Goal: Task Accomplishment & Management: Manage account settings

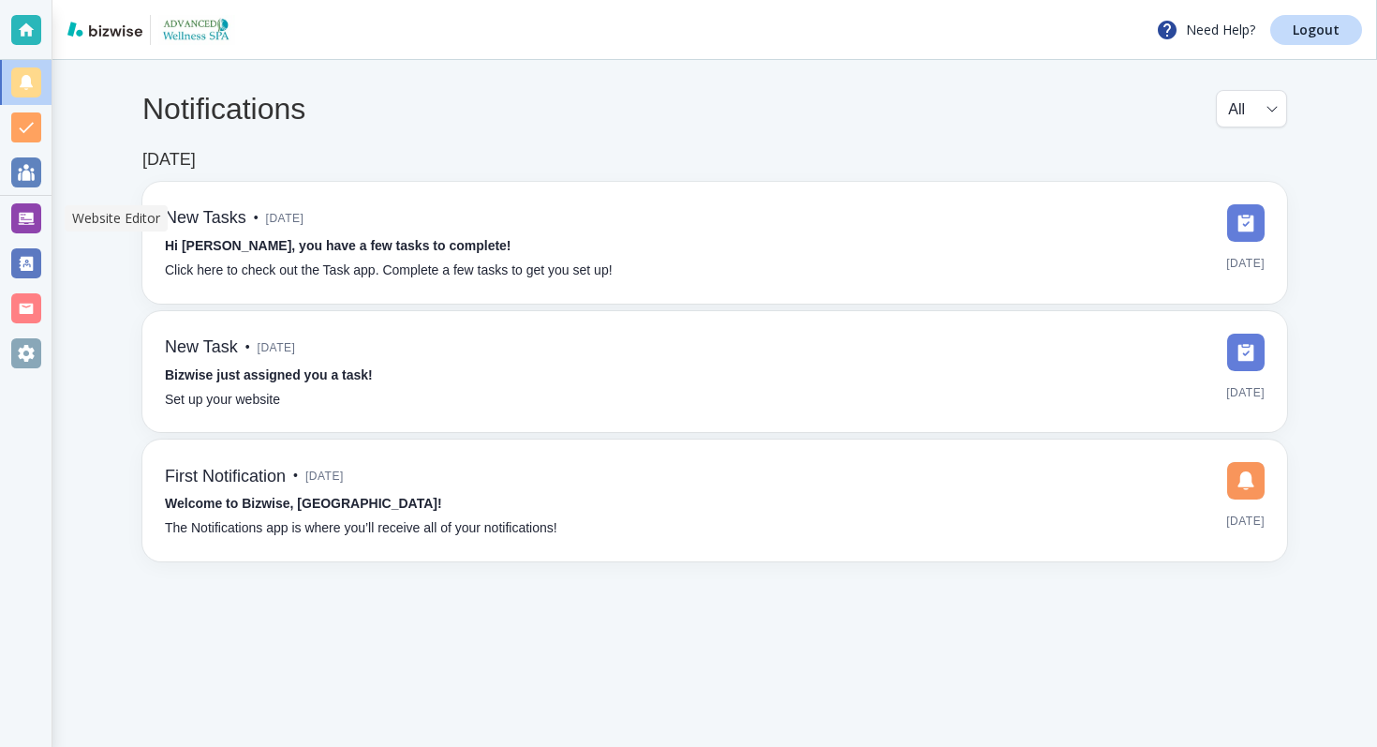
click at [37, 222] on div at bounding box center [26, 218] width 30 height 30
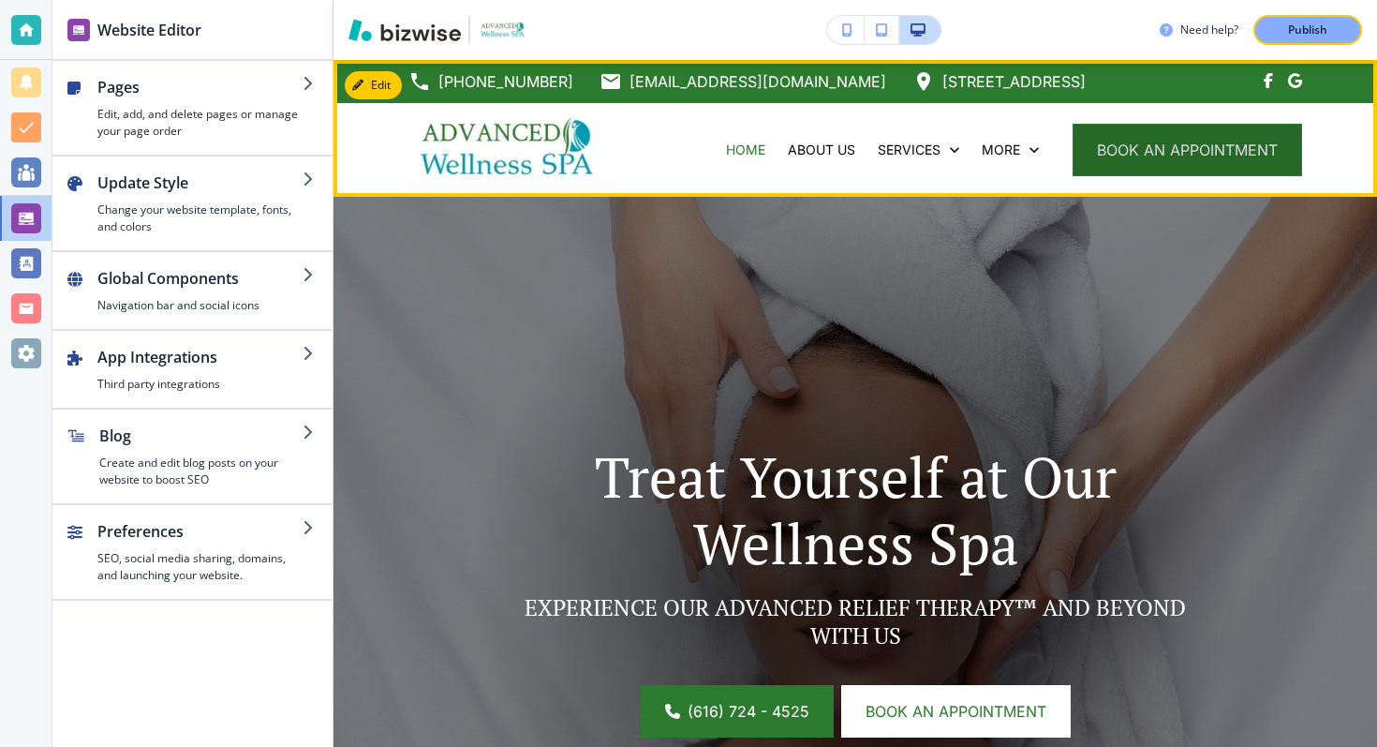
click at [1094, 151] on button "book an appointment" at bounding box center [1188, 150] width 230 height 52
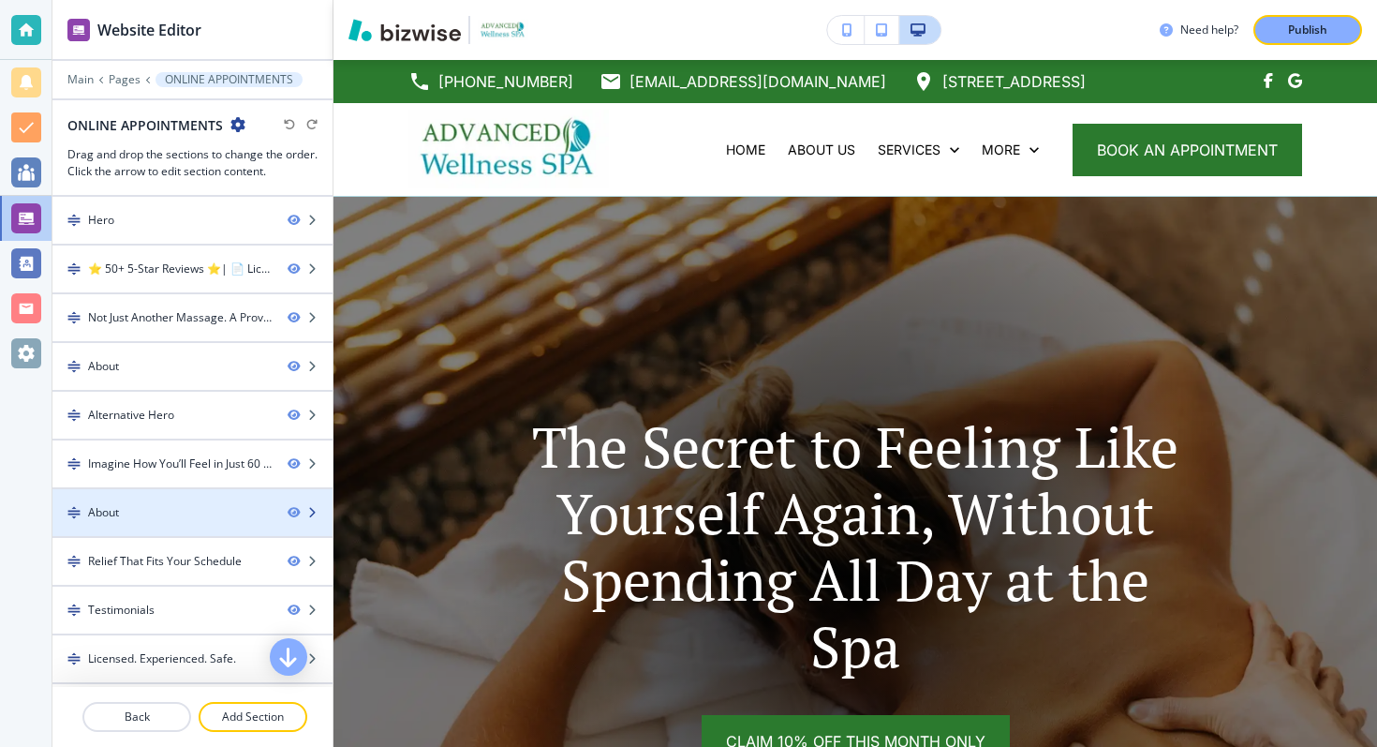
scroll to position [241, 0]
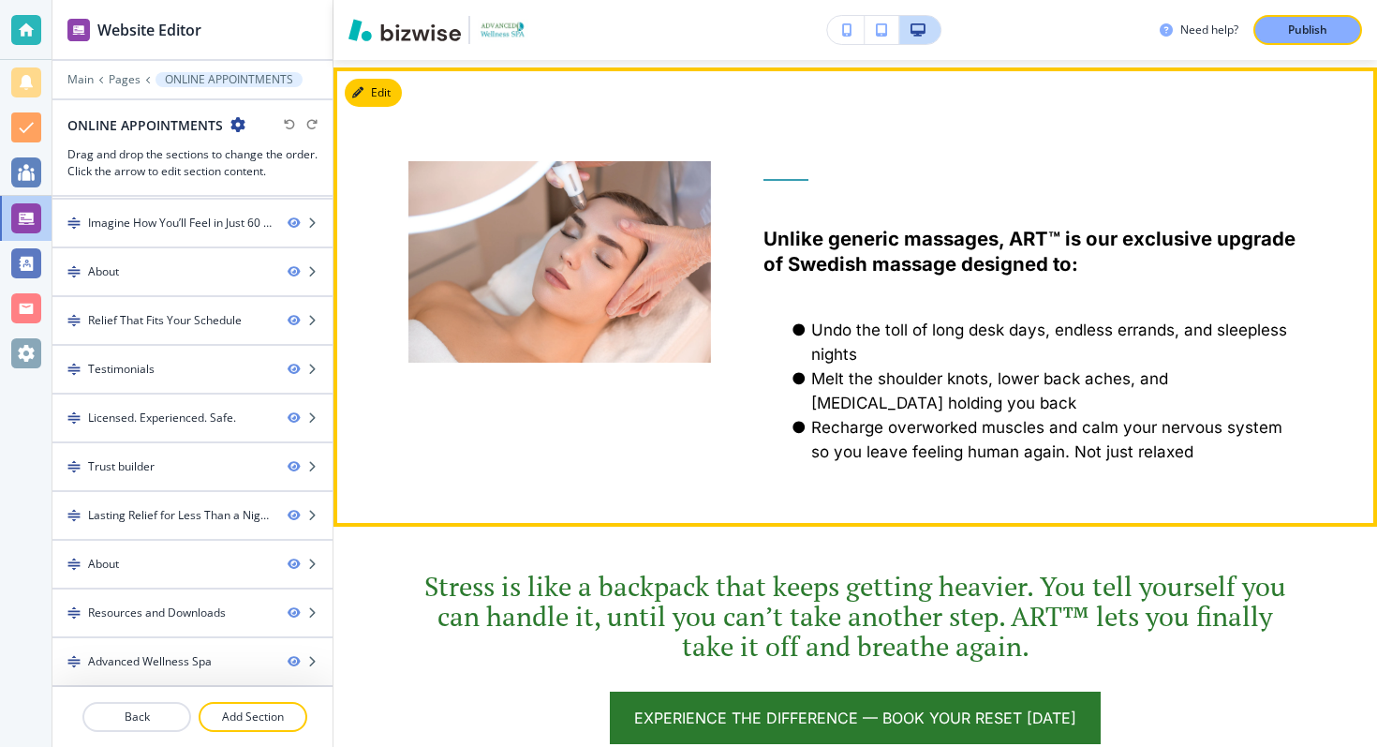
click at [386, 100] on button "Edit" at bounding box center [373, 93] width 57 height 28
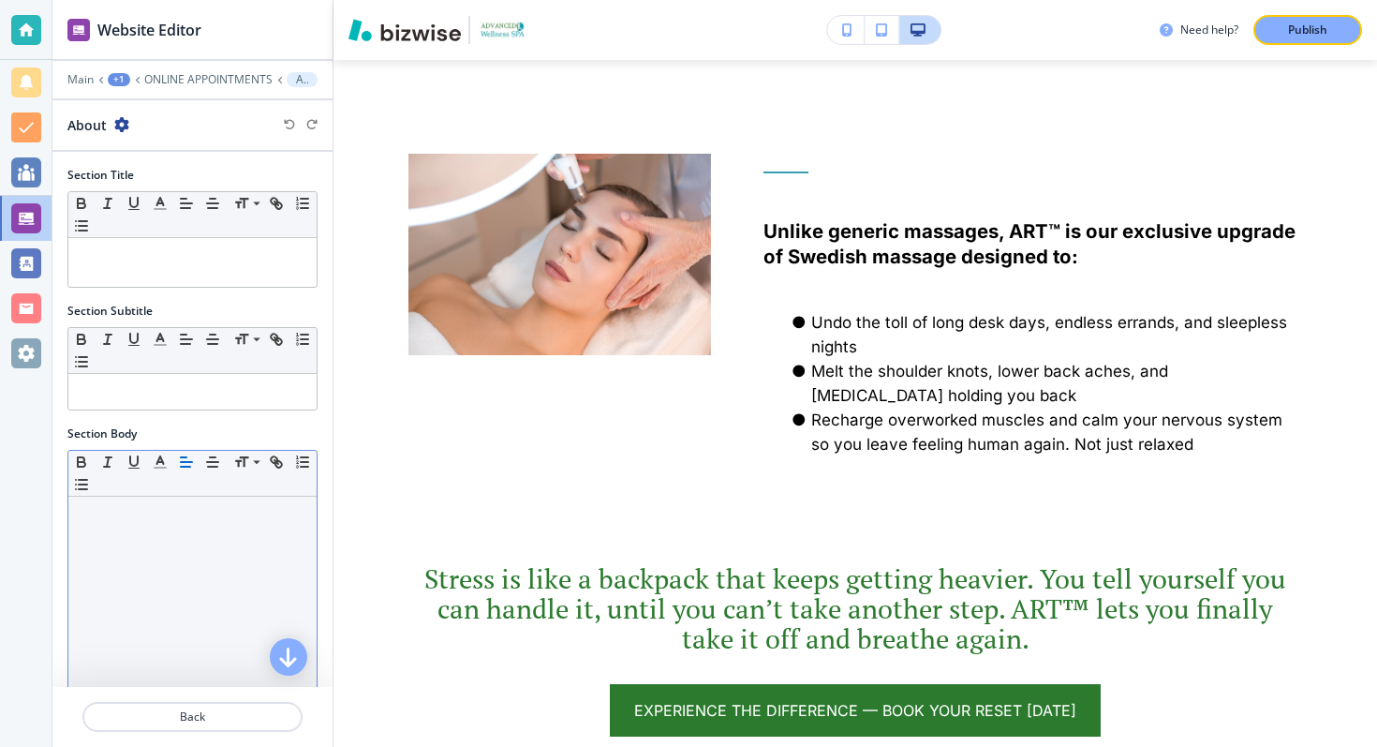
scroll to position [319, 0]
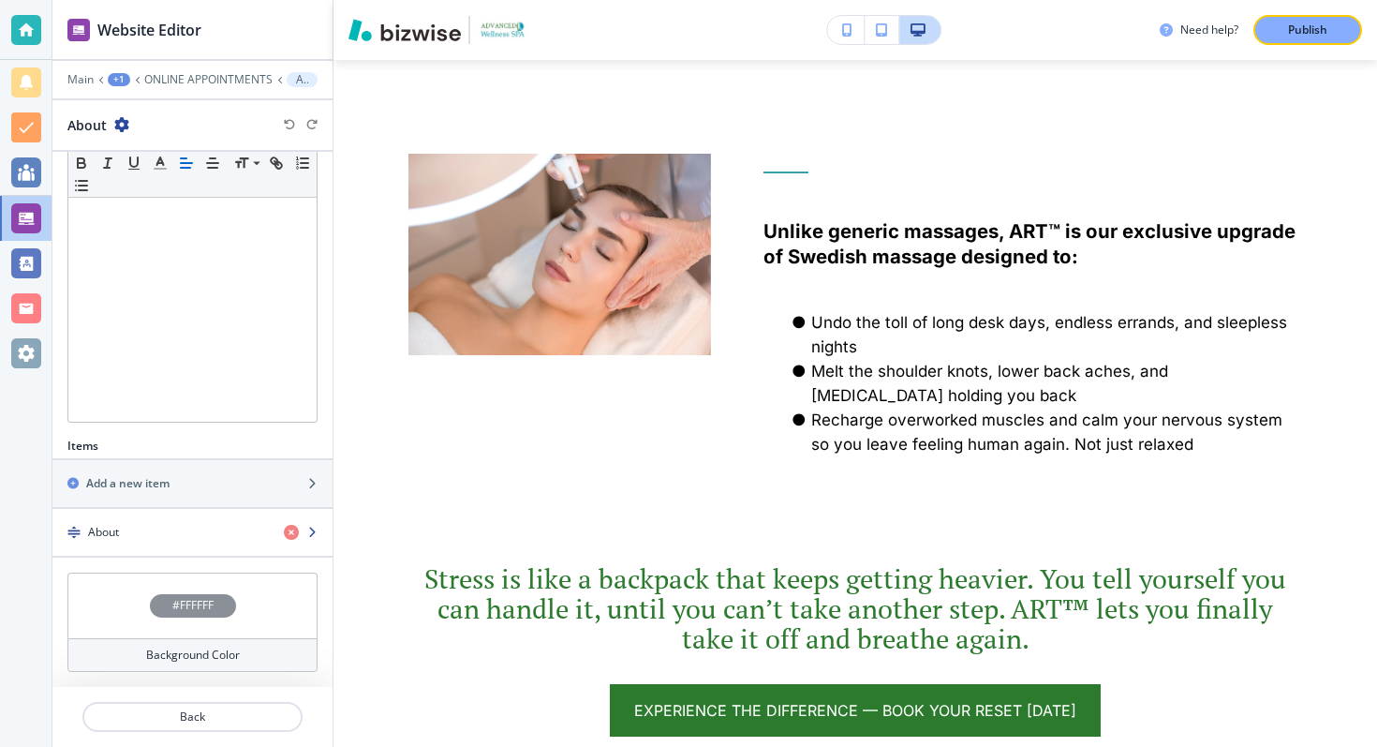
click at [238, 527] on div "About" at bounding box center [160, 532] width 216 height 17
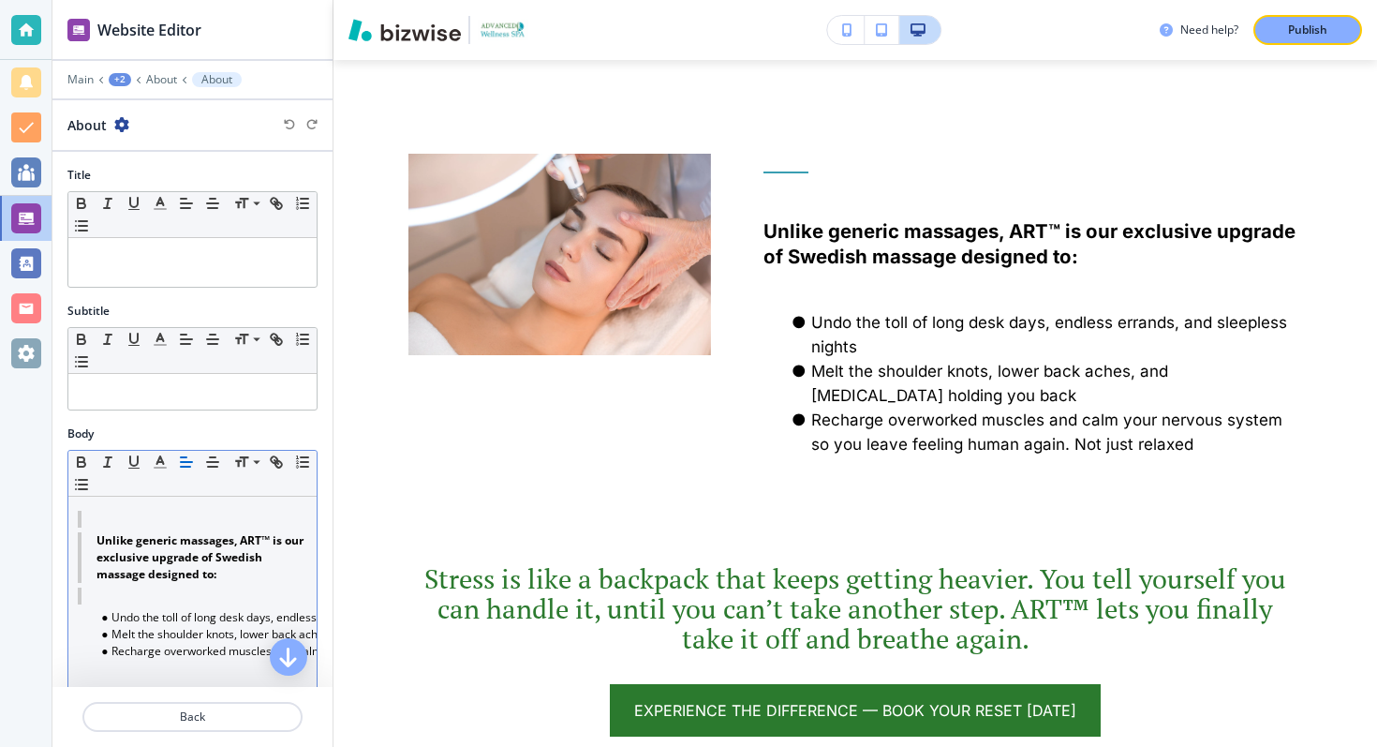
scroll to position [467, 0]
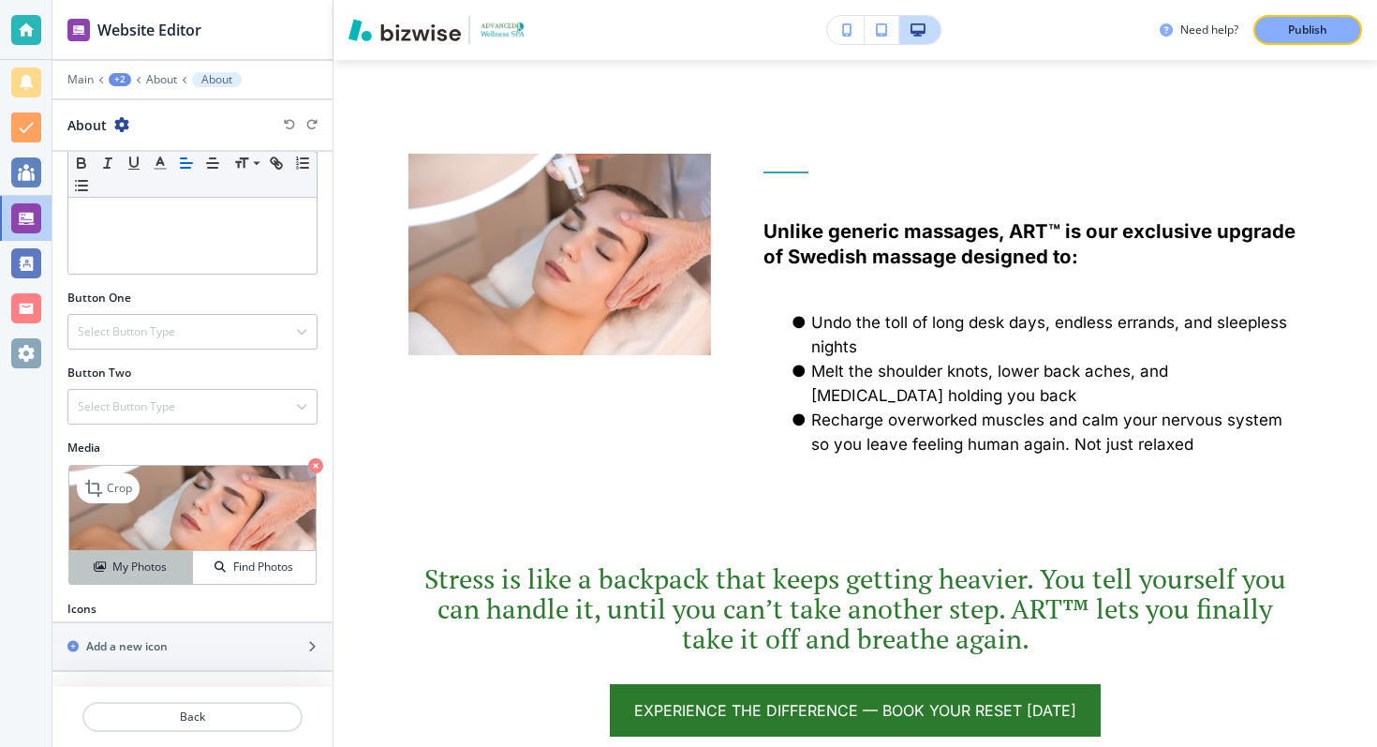
click at [134, 571] on h4 "My Photos" at bounding box center [139, 566] width 54 height 17
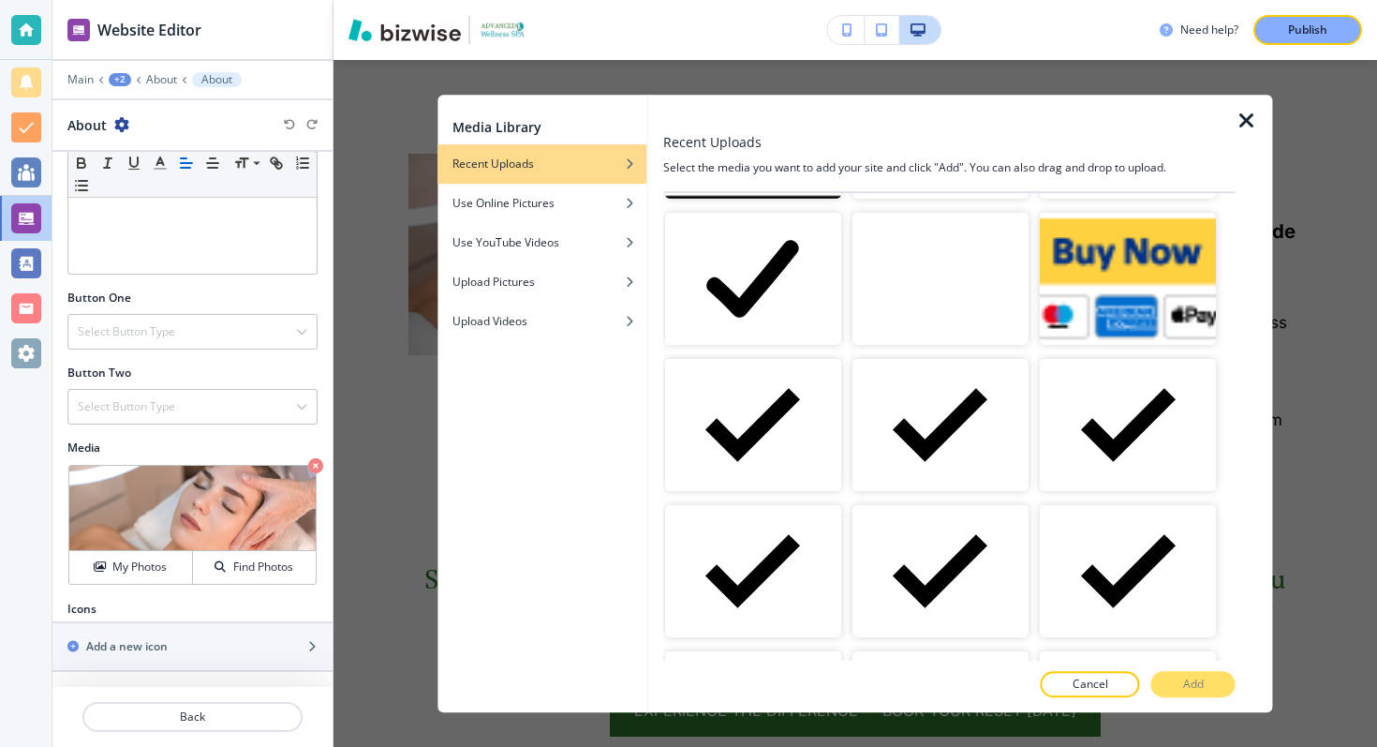
scroll to position [723, 0]
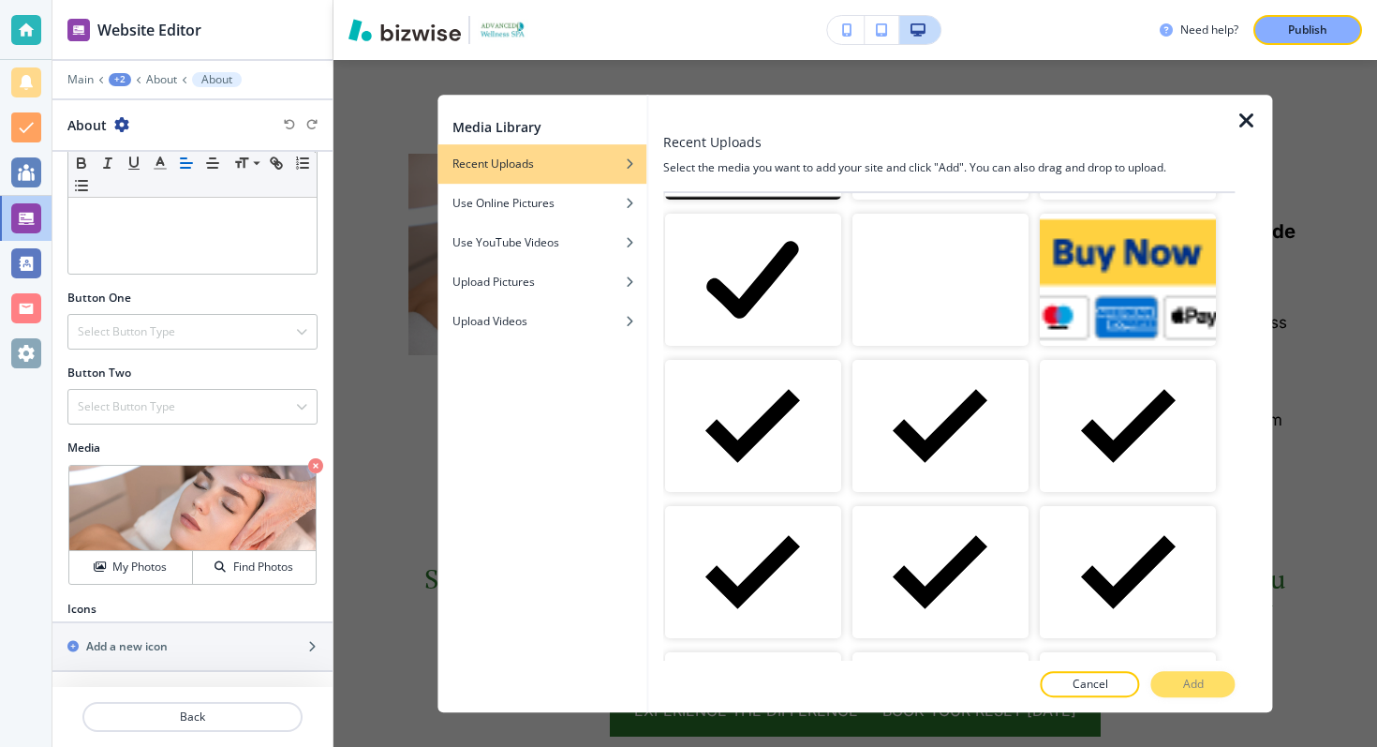
click at [936, 304] on video "button" at bounding box center [940, 280] width 176 height 132
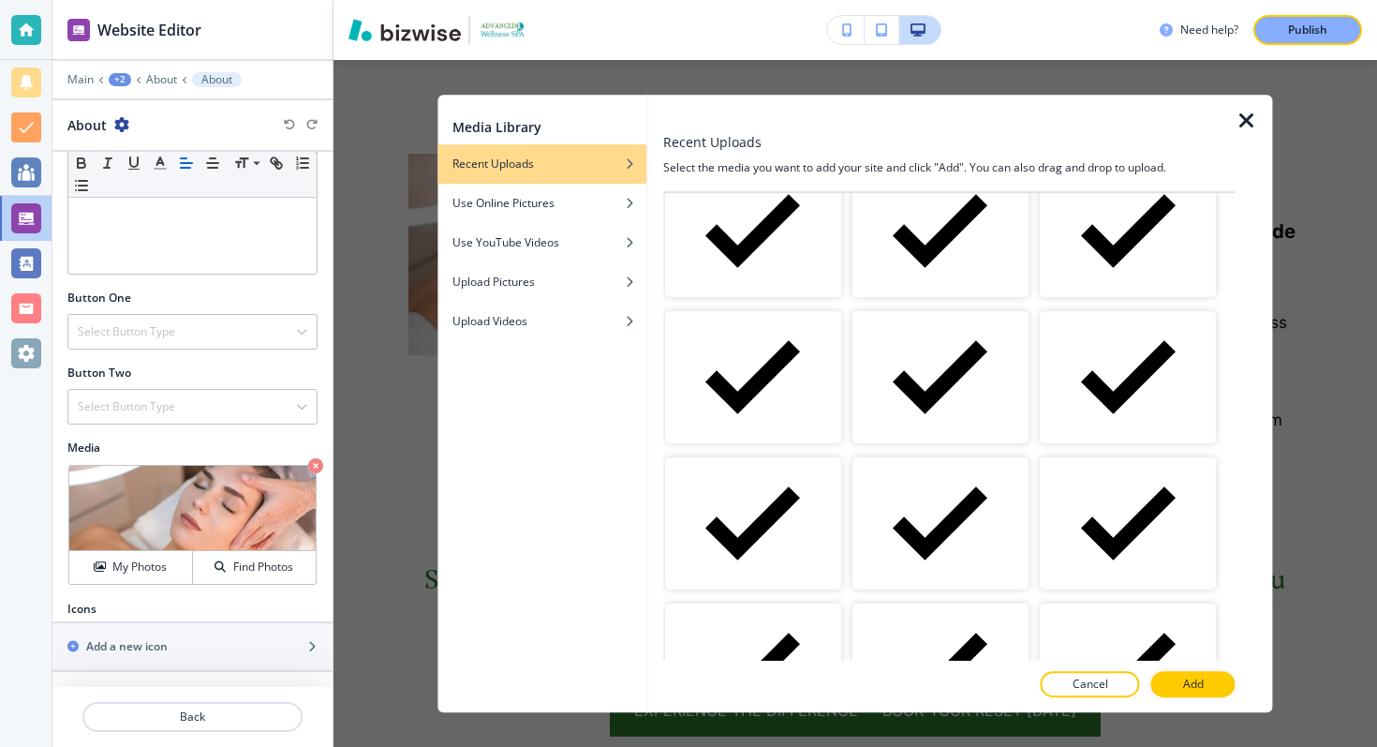
scroll to position [885, 0]
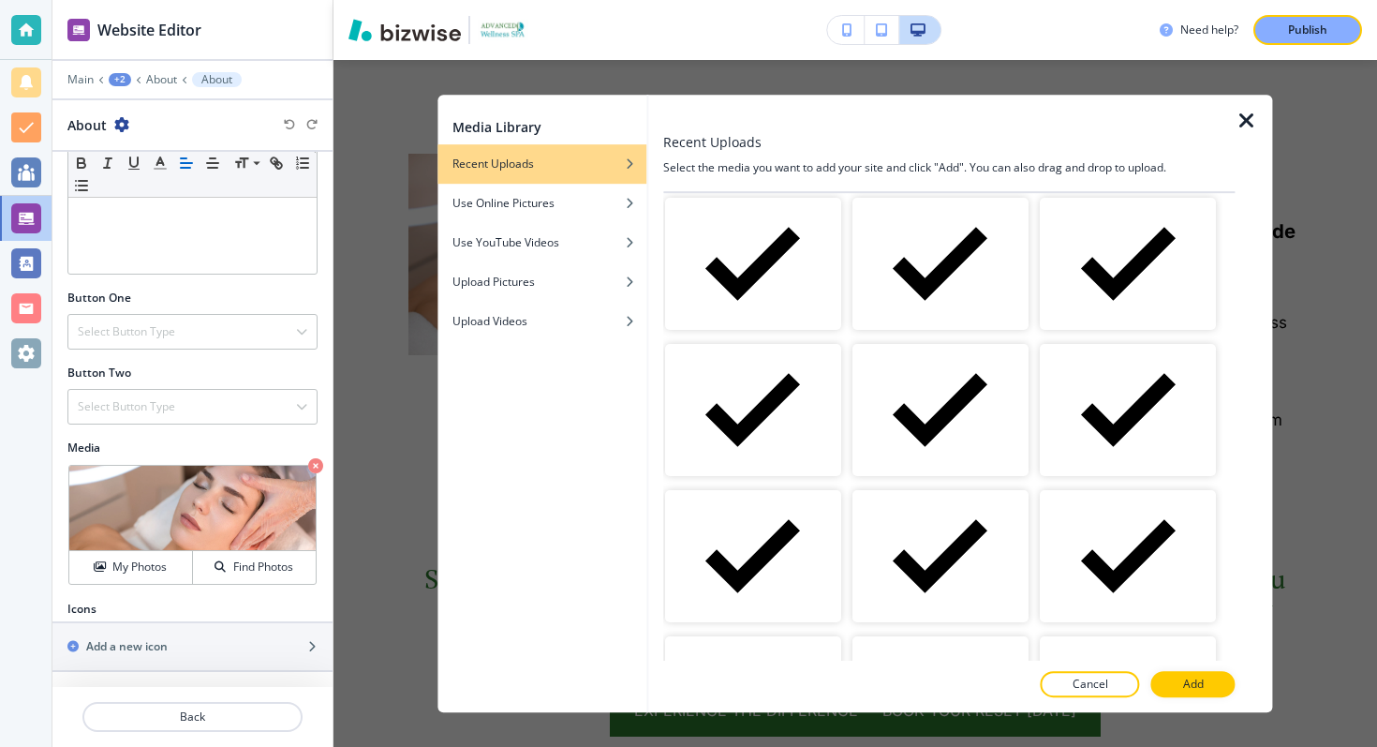
click at [1254, 117] on icon "button" at bounding box center [1247, 121] width 22 height 22
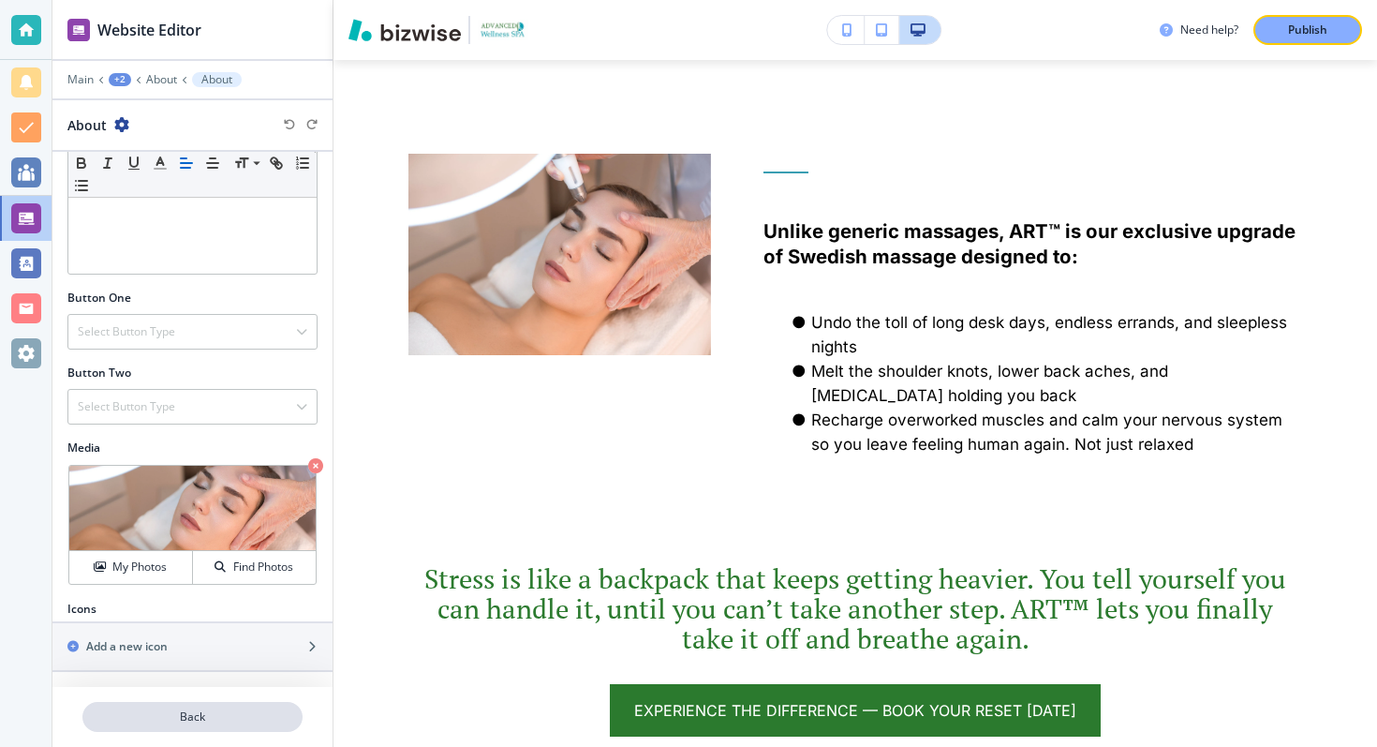
click at [198, 716] on p "Back" at bounding box center [192, 716] width 216 height 17
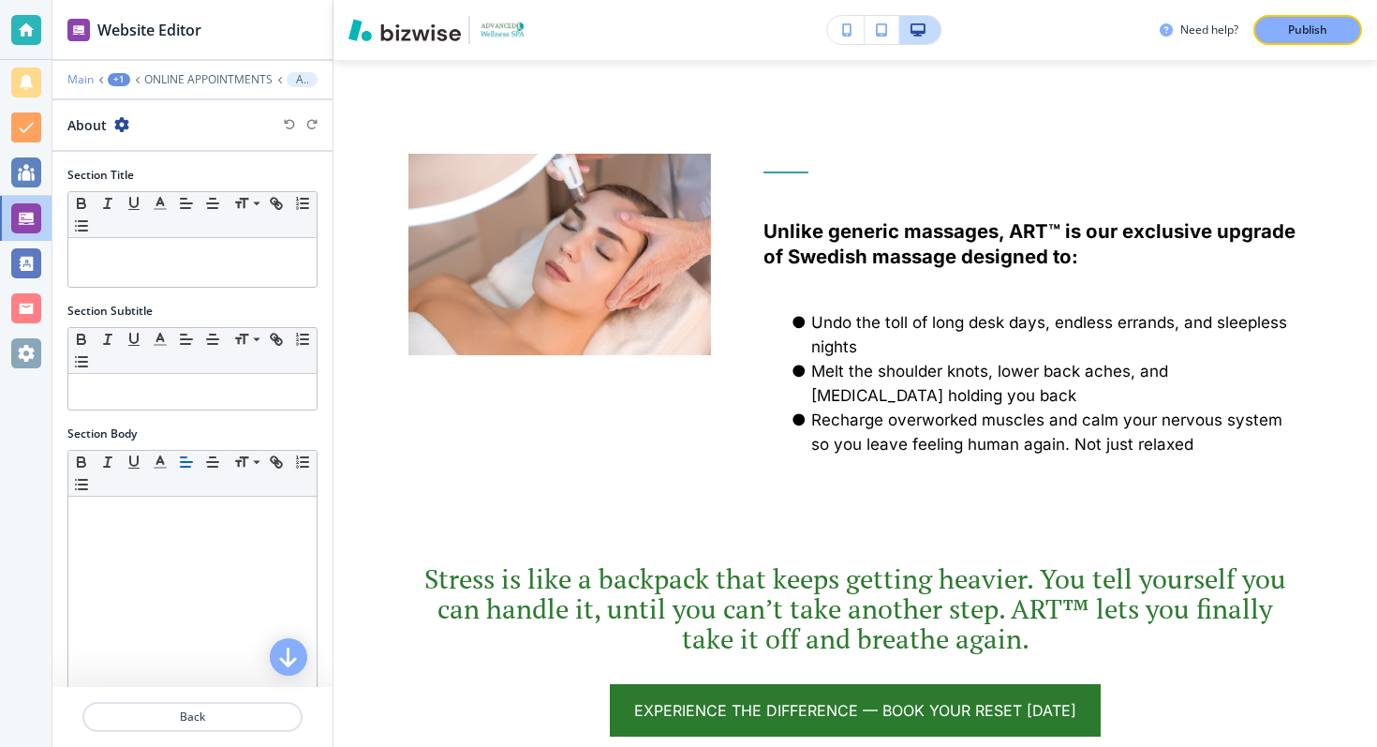
click at [67, 82] on p "Main" at bounding box center [80, 79] width 26 height 13
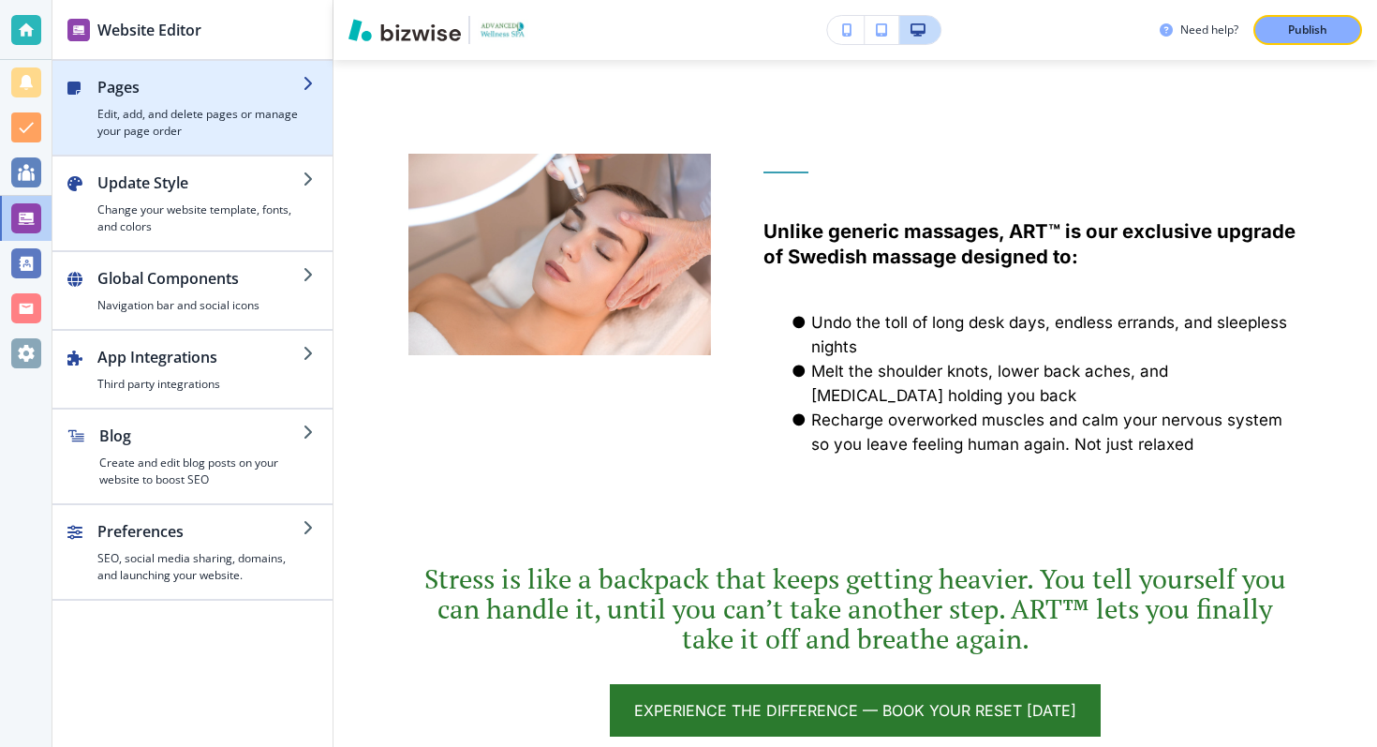
click at [210, 126] on h4 "Edit, add, and delete pages or manage your page order" at bounding box center [199, 123] width 205 height 34
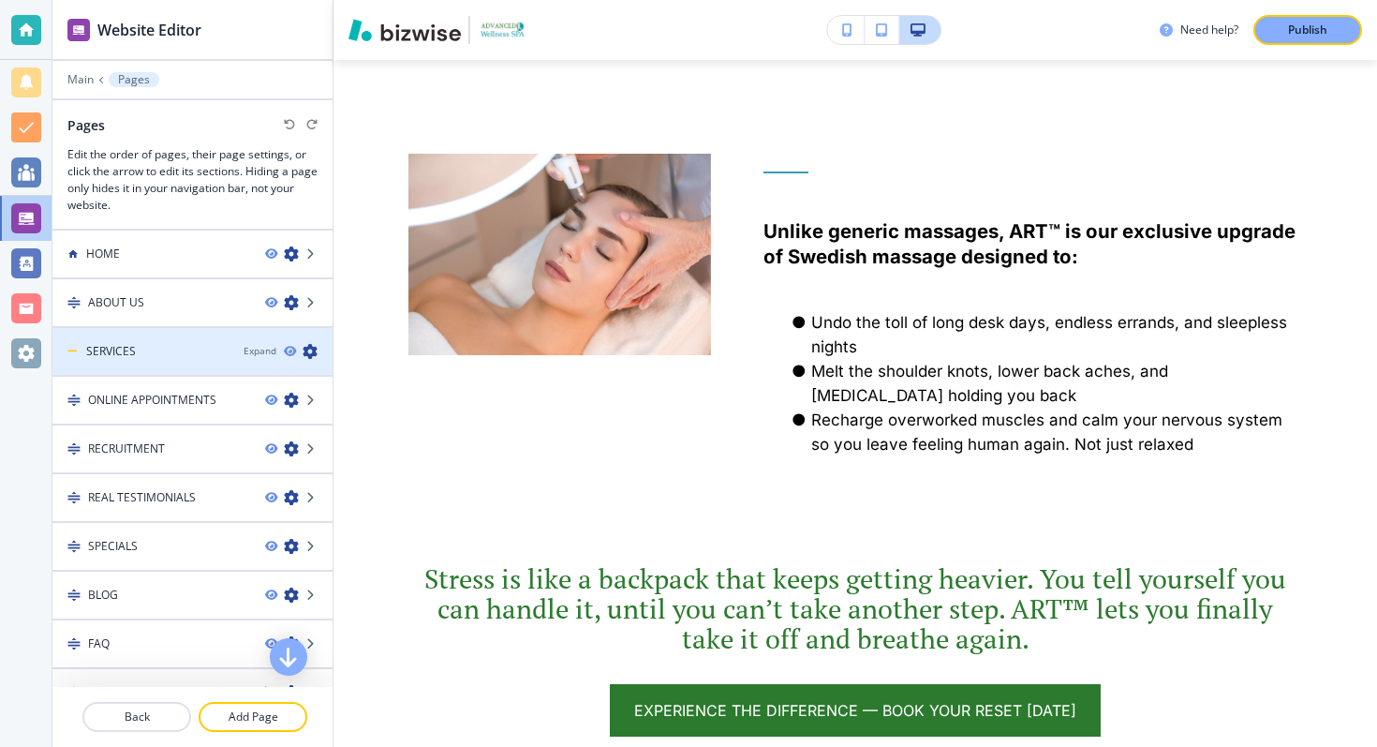
scroll to position [177, 0]
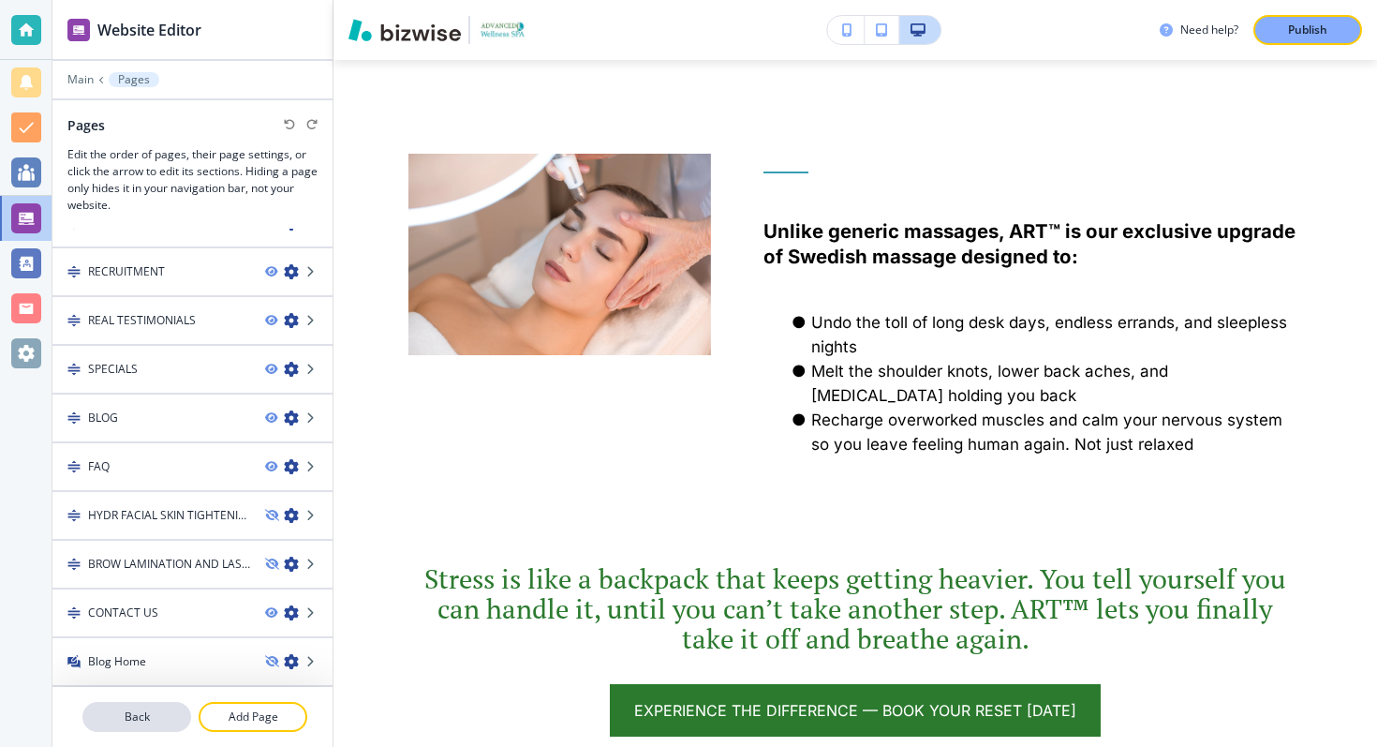
click at [156, 705] on button "Back" at bounding box center [136, 717] width 109 height 30
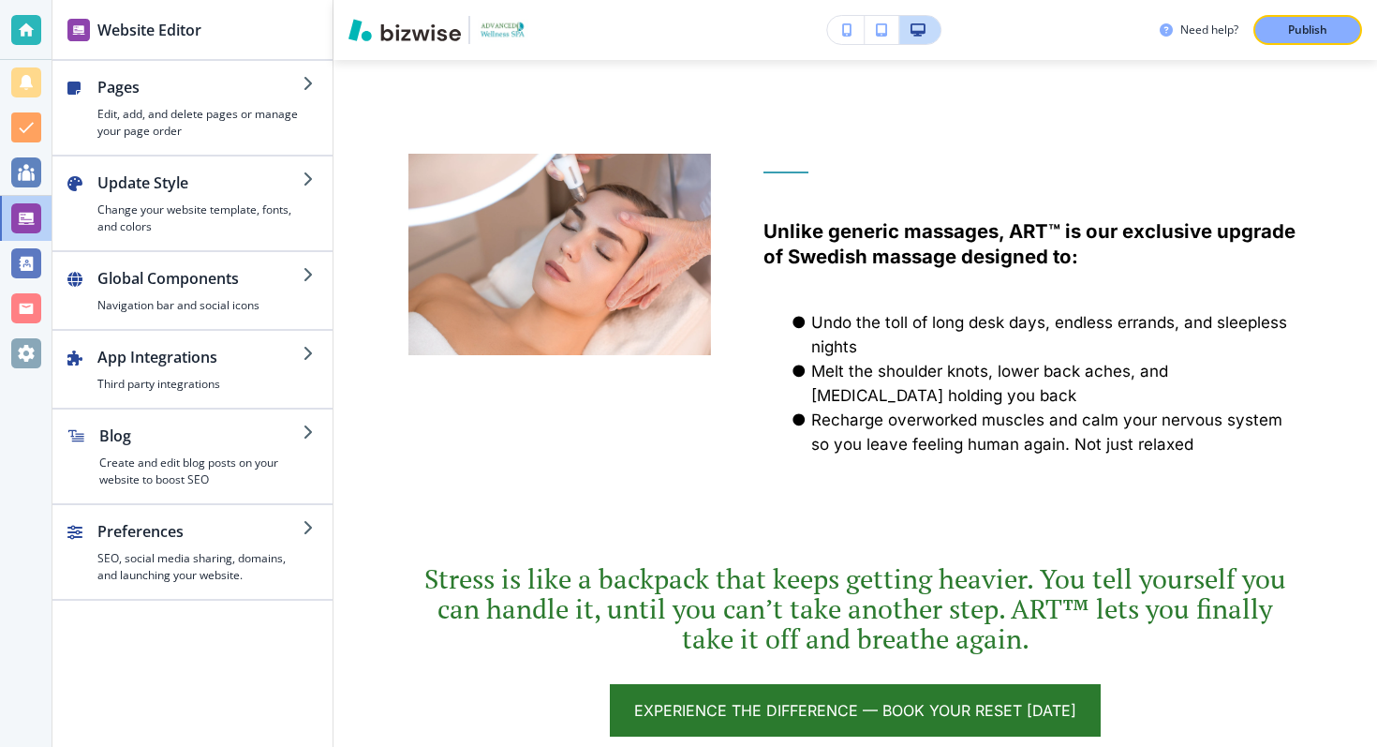
click at [846, 30] on icon "button" at bounding box center [847, 29] width 10 height 13
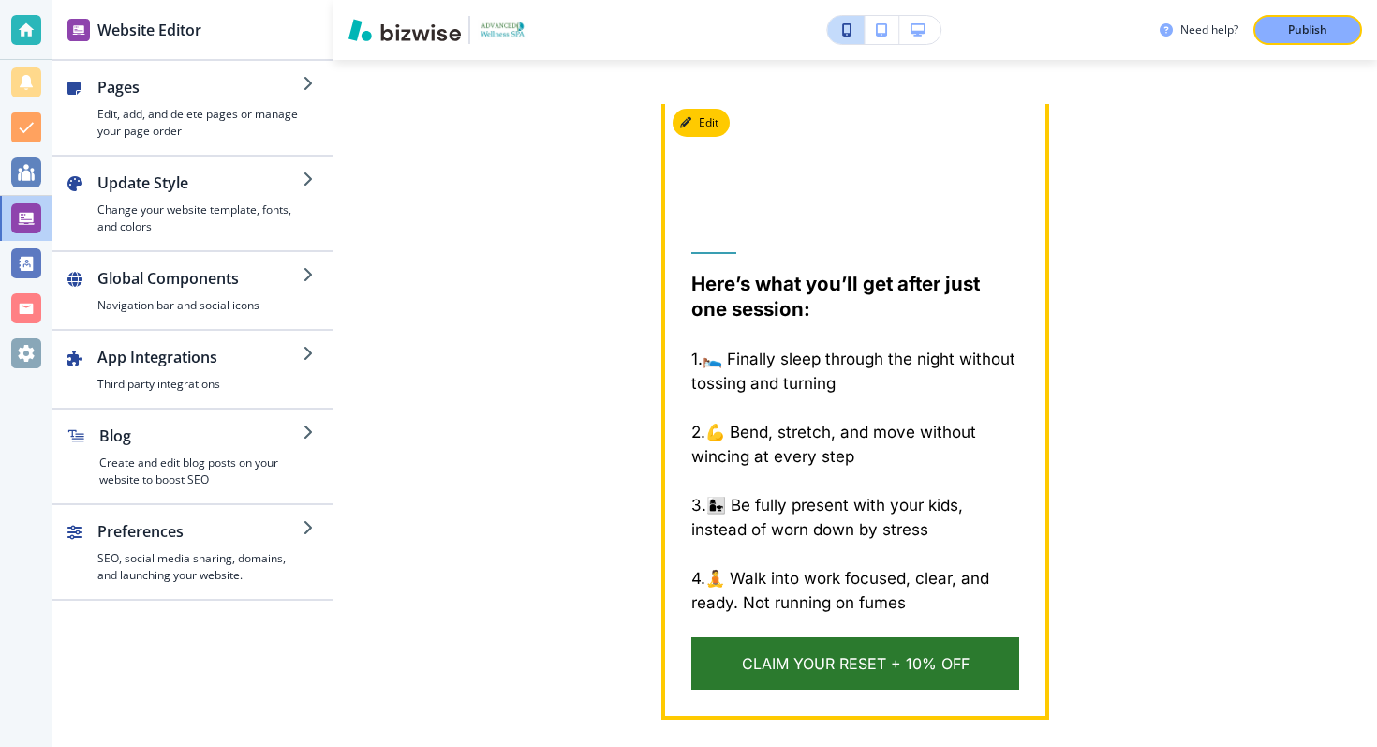
scroll to position [2940, 0]
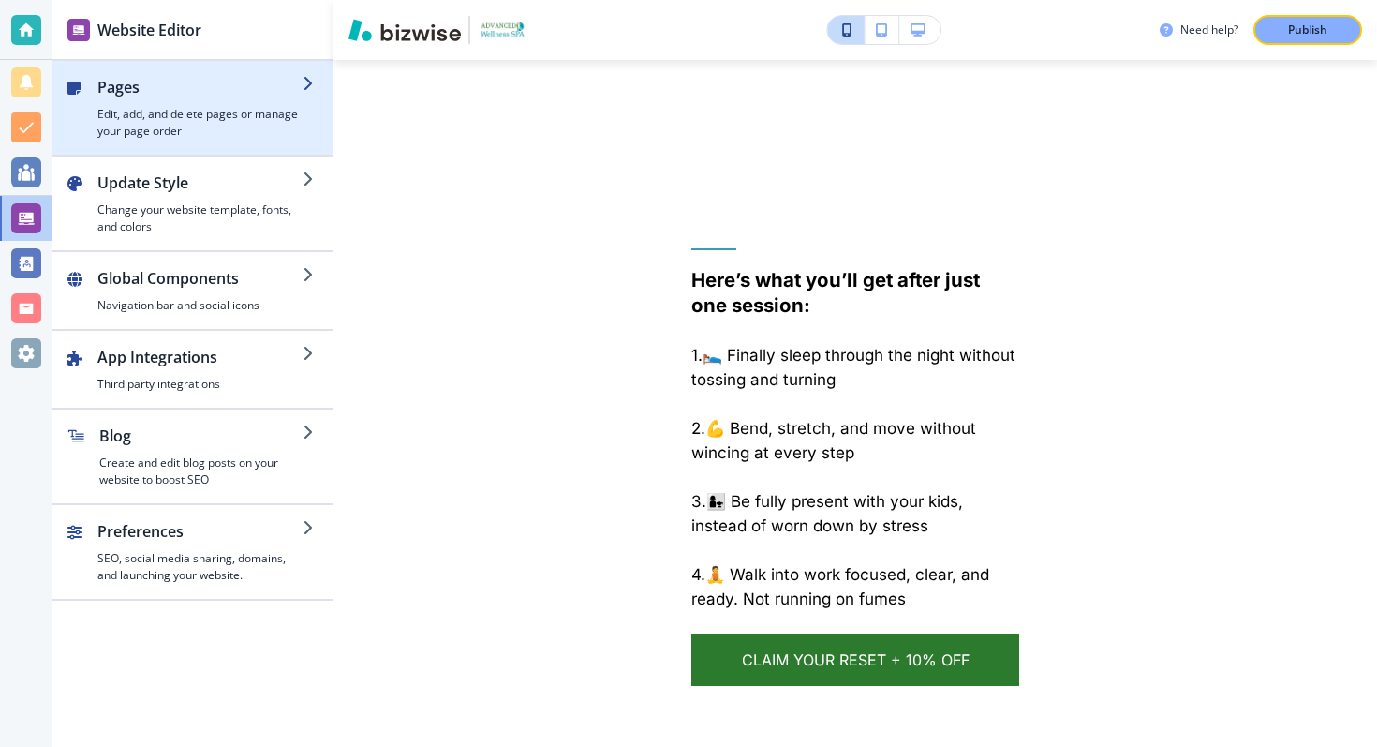
click at [230, 111] on h4 "Edit, add, and delete pages or manage your page order" at bounding box center [199, 123] width 205 height 34
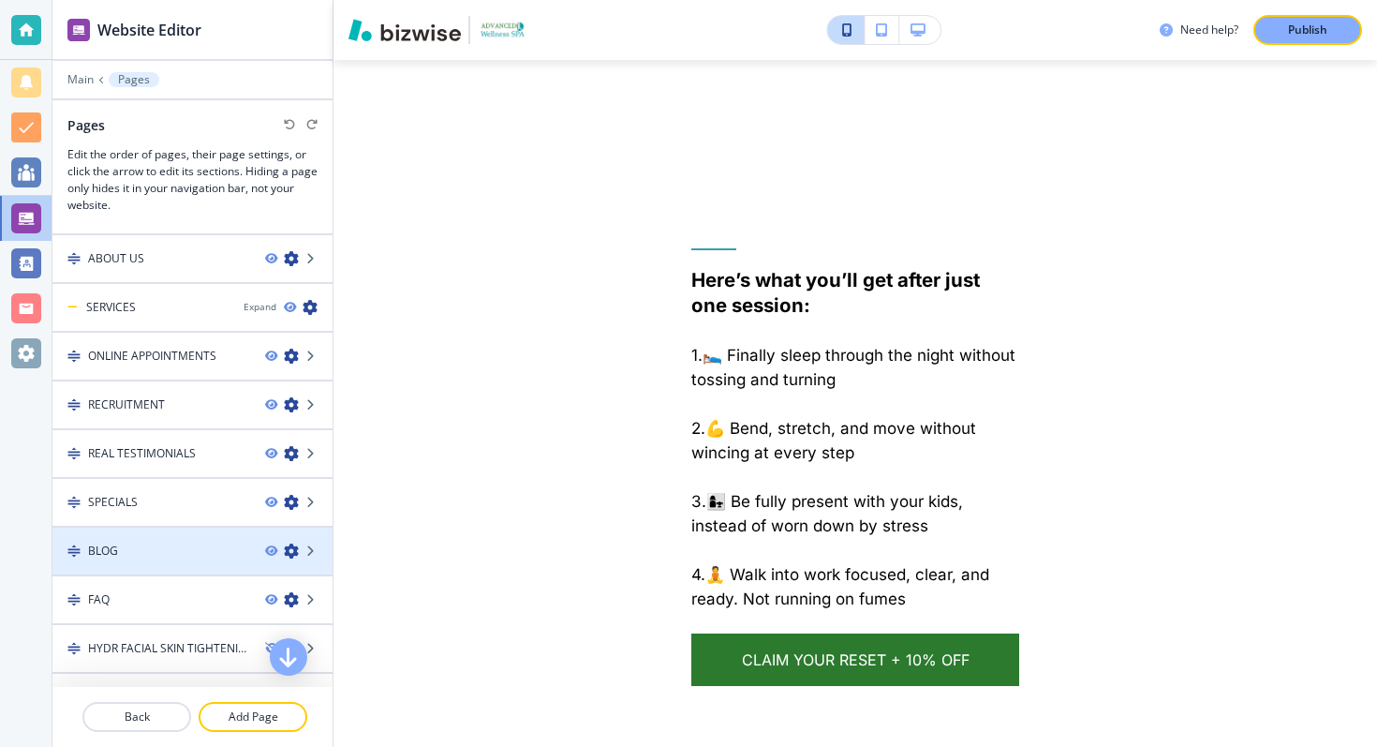
scroll to position [0, 0]
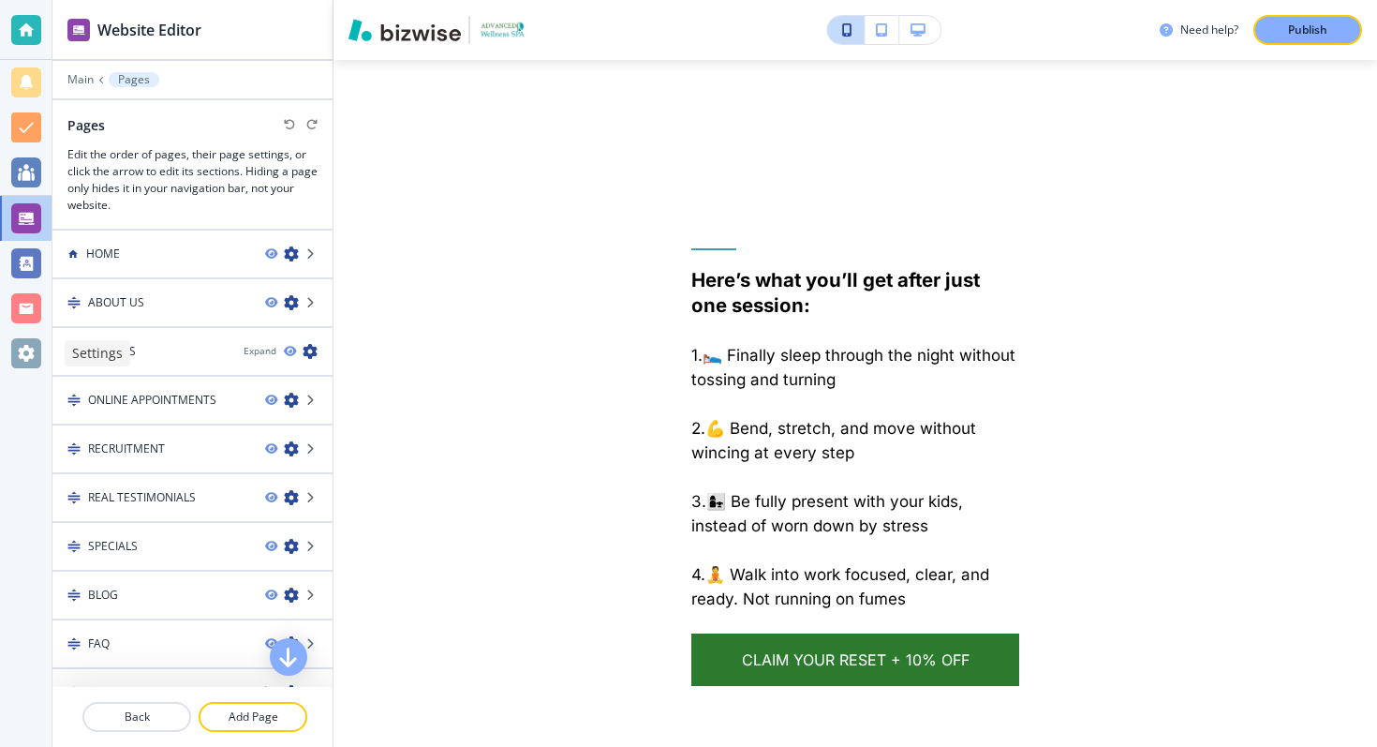
click at [20, 347] on div at bounding box center [26, 353] width 30 height 30
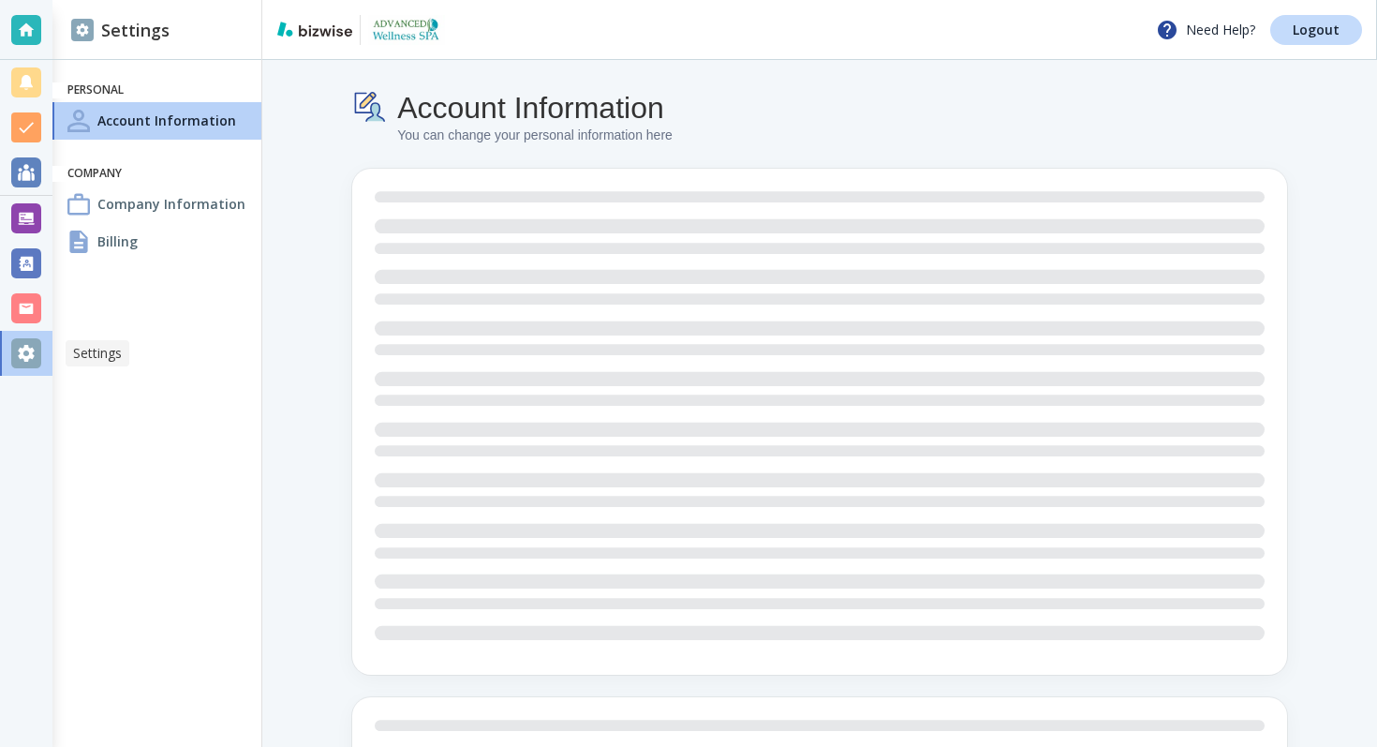
click at [20, 347] on div at bounding box center [26, 353] width 30 height 30
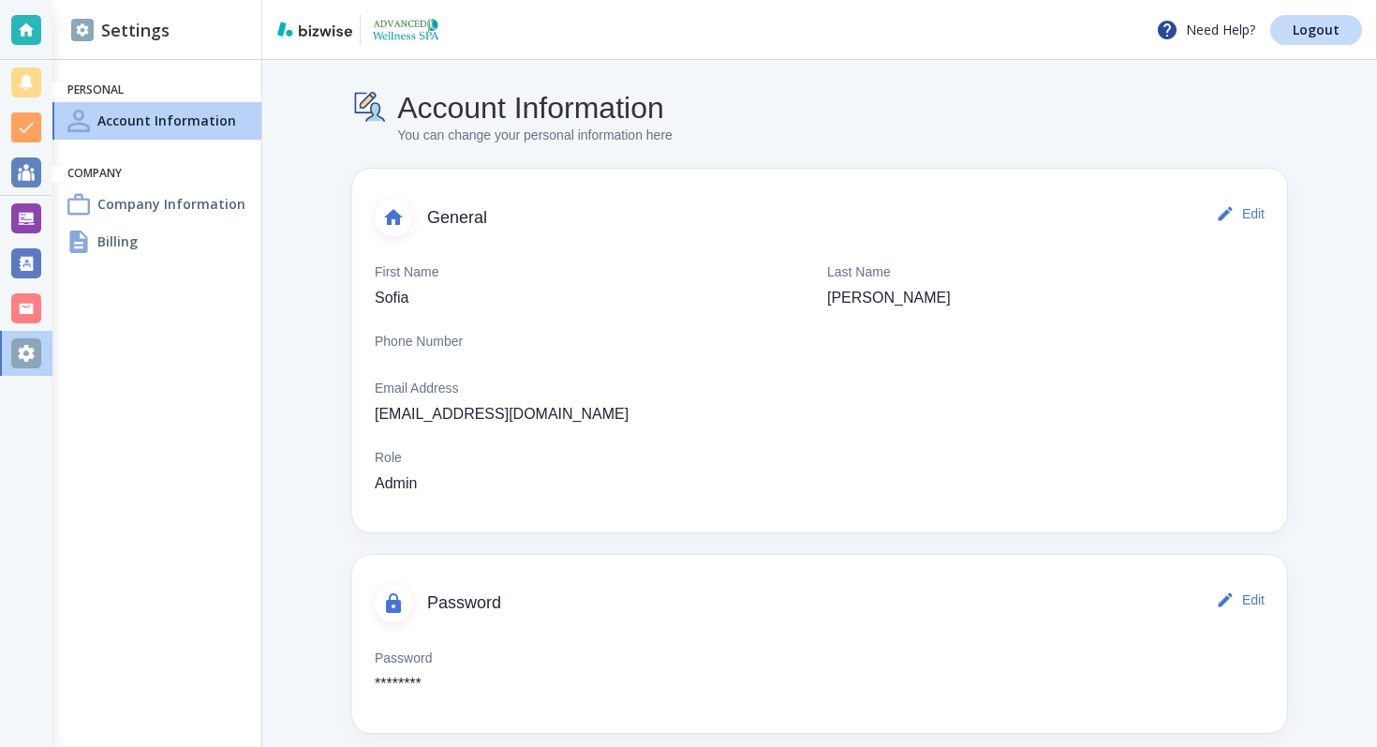
scroll to position [16, 0]
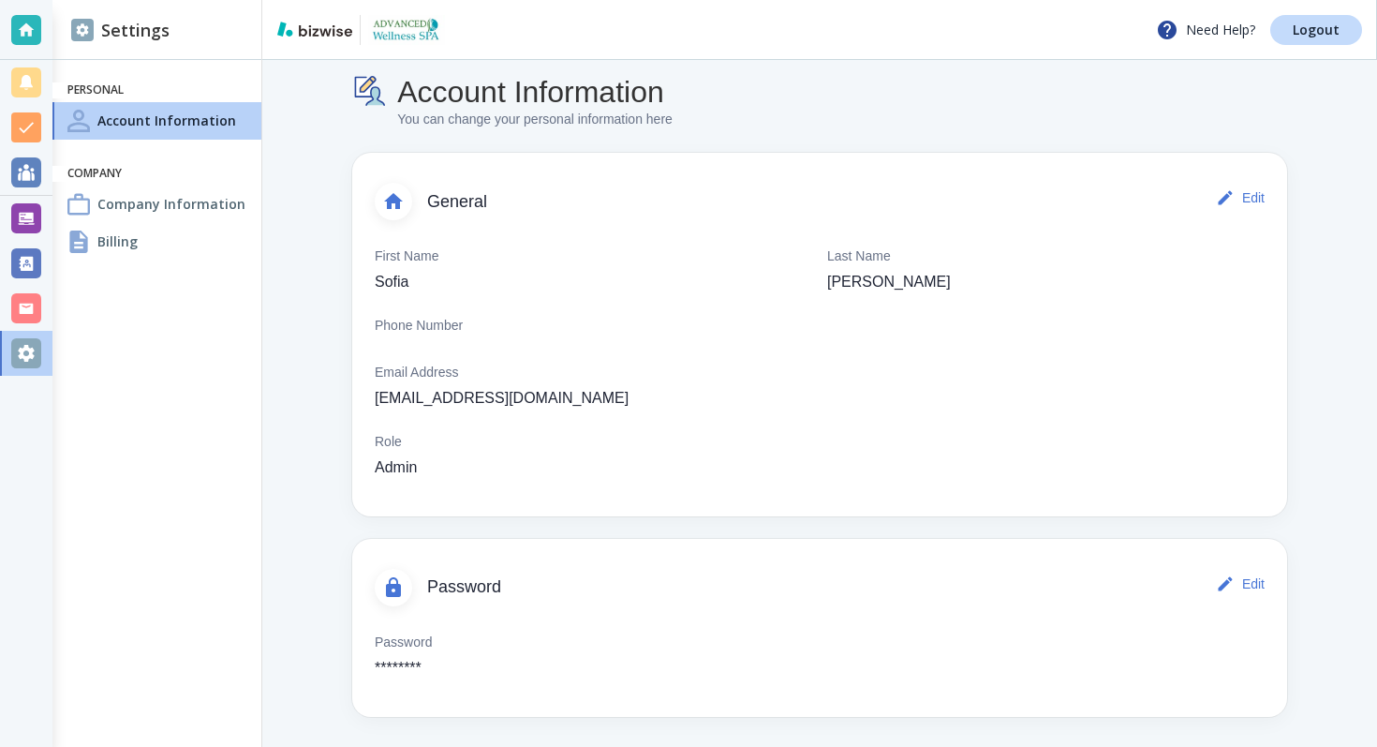
click at [23, 39] on div at bounding box center [26, 30] width 30 height 30
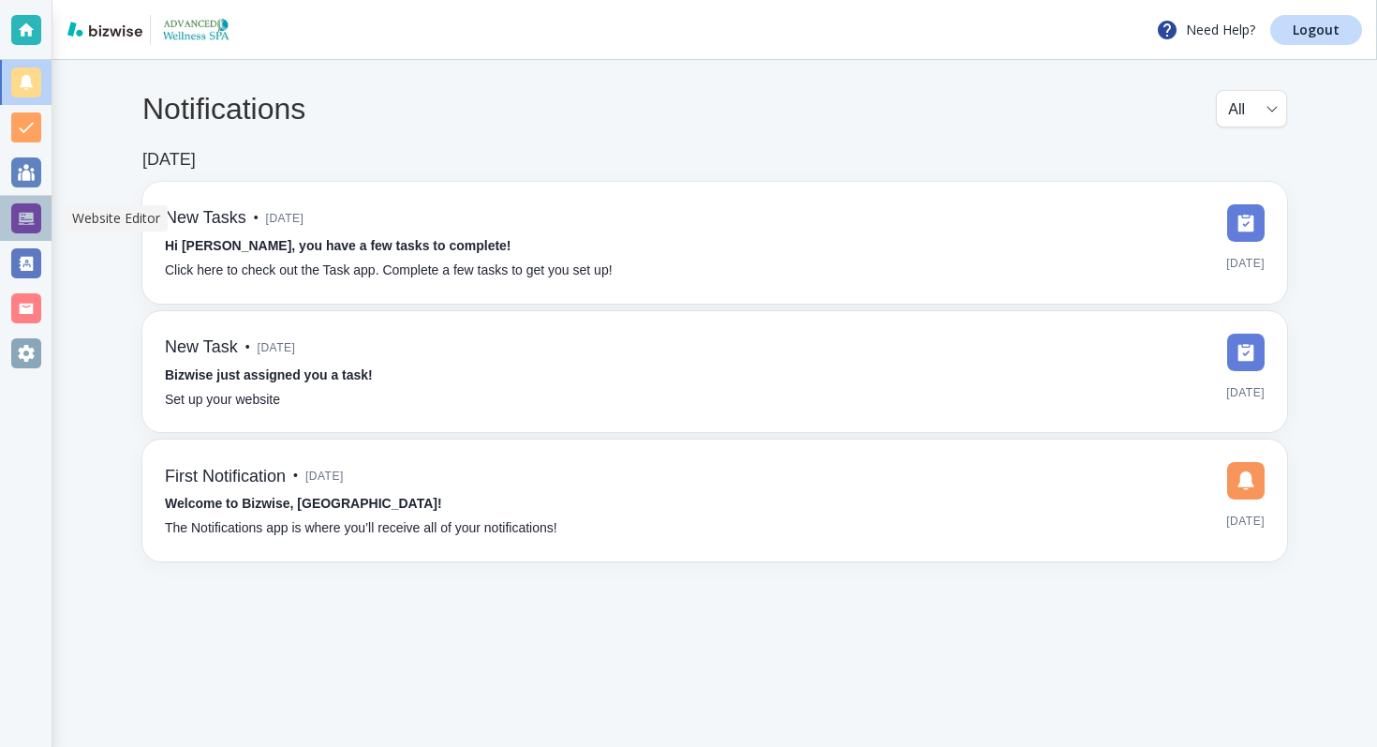
click at [28, 210] on div at bounding box center [26, 218] width 30 height 30
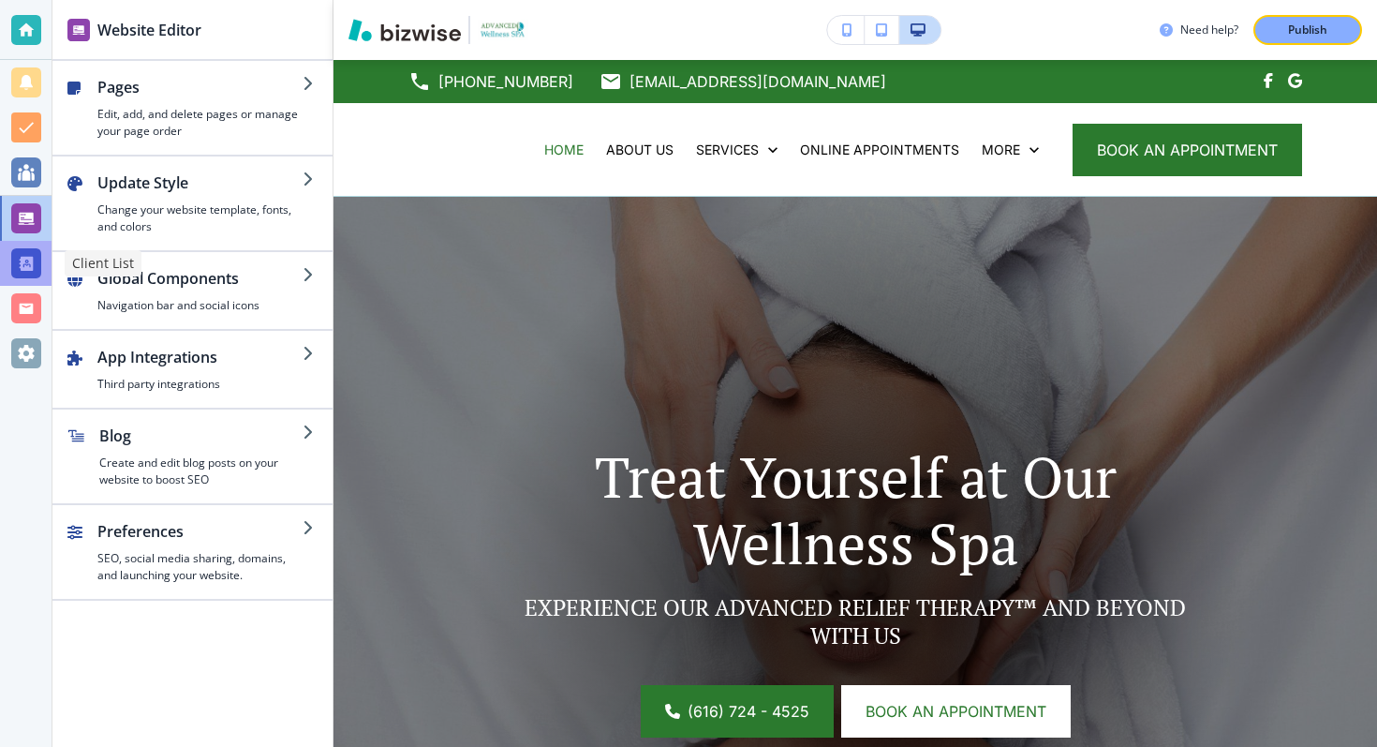
click at [29, 261] on div at bounding box center [26, 263] width 30 height 30
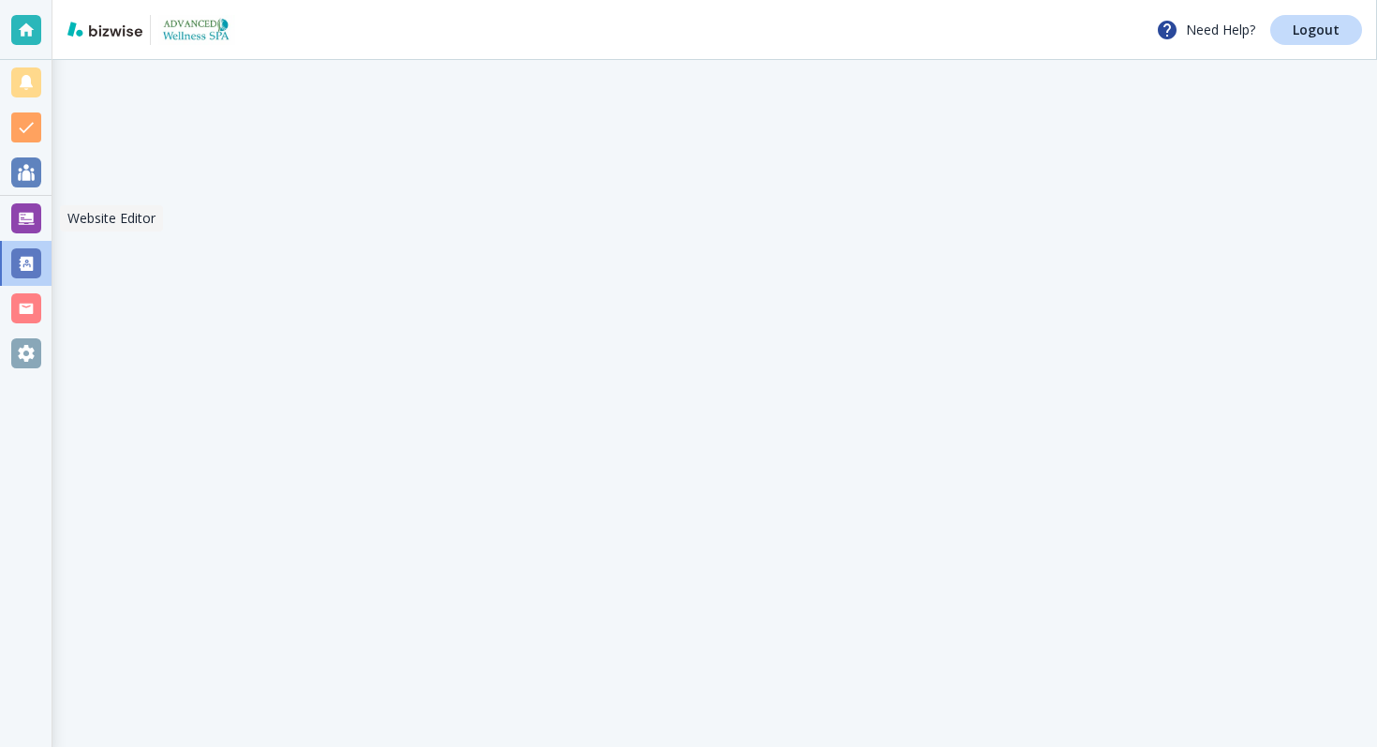
click at [29, 225] on div at bounding box center [26, 218] width 30 height 30
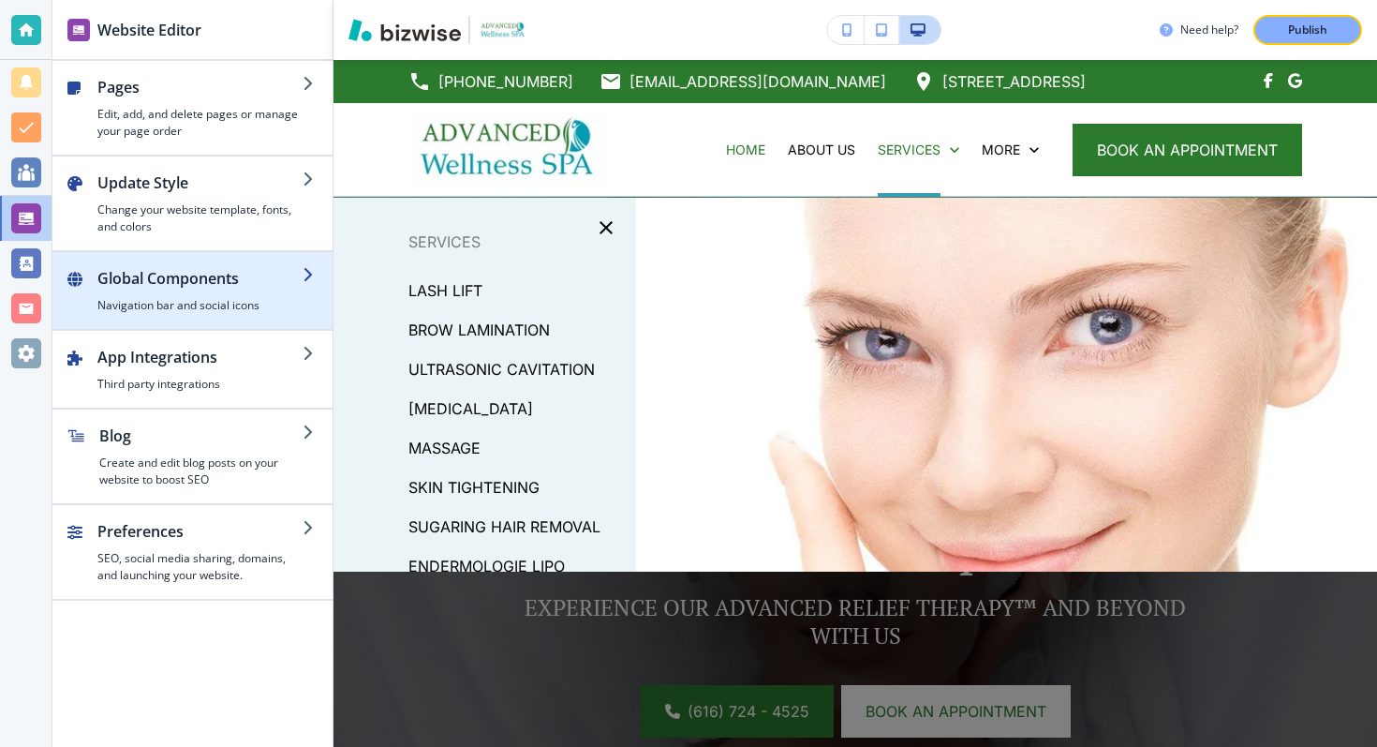
click at [249, 299] on h4 "Navigation bar and social icons" at bounding box center [199, 305] width 205 height 17
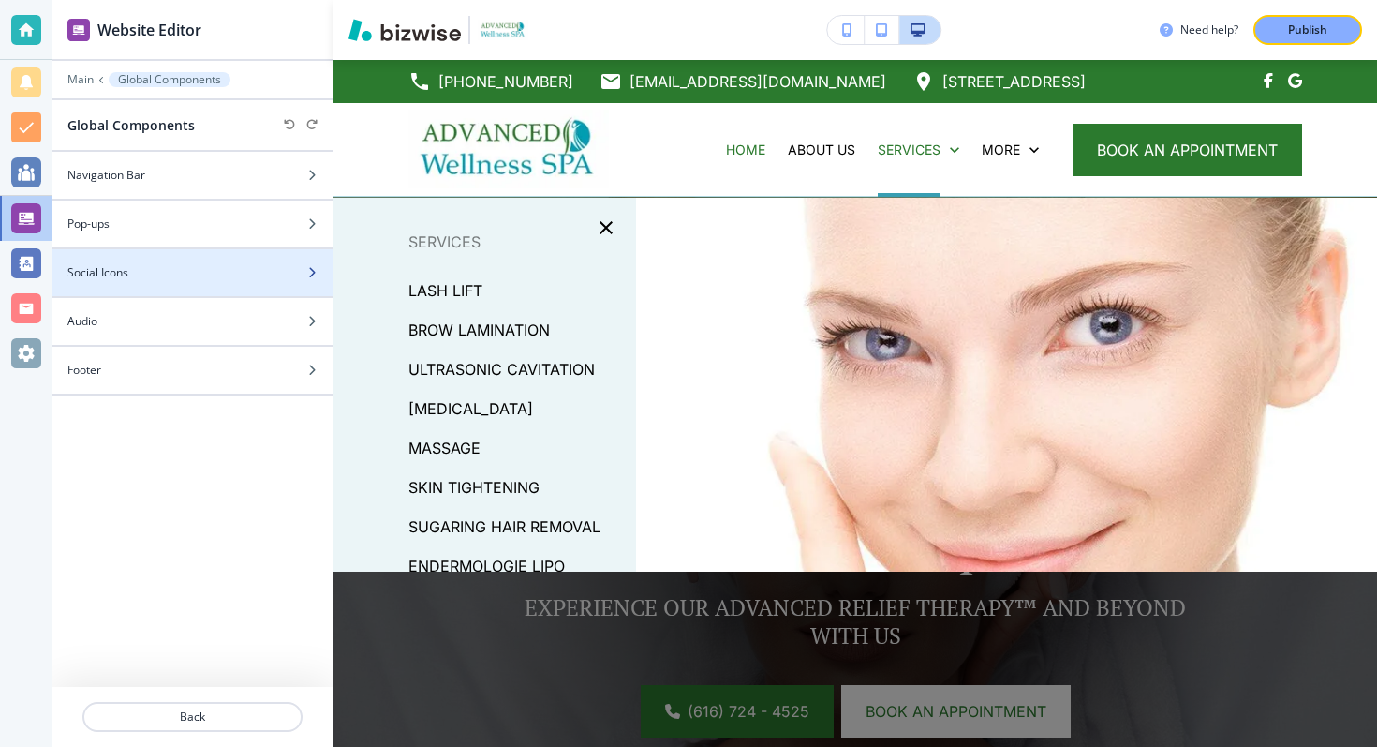
click at [170, 272] on div "Social Icons" at bounding box center [171, 272] width 239 height 17
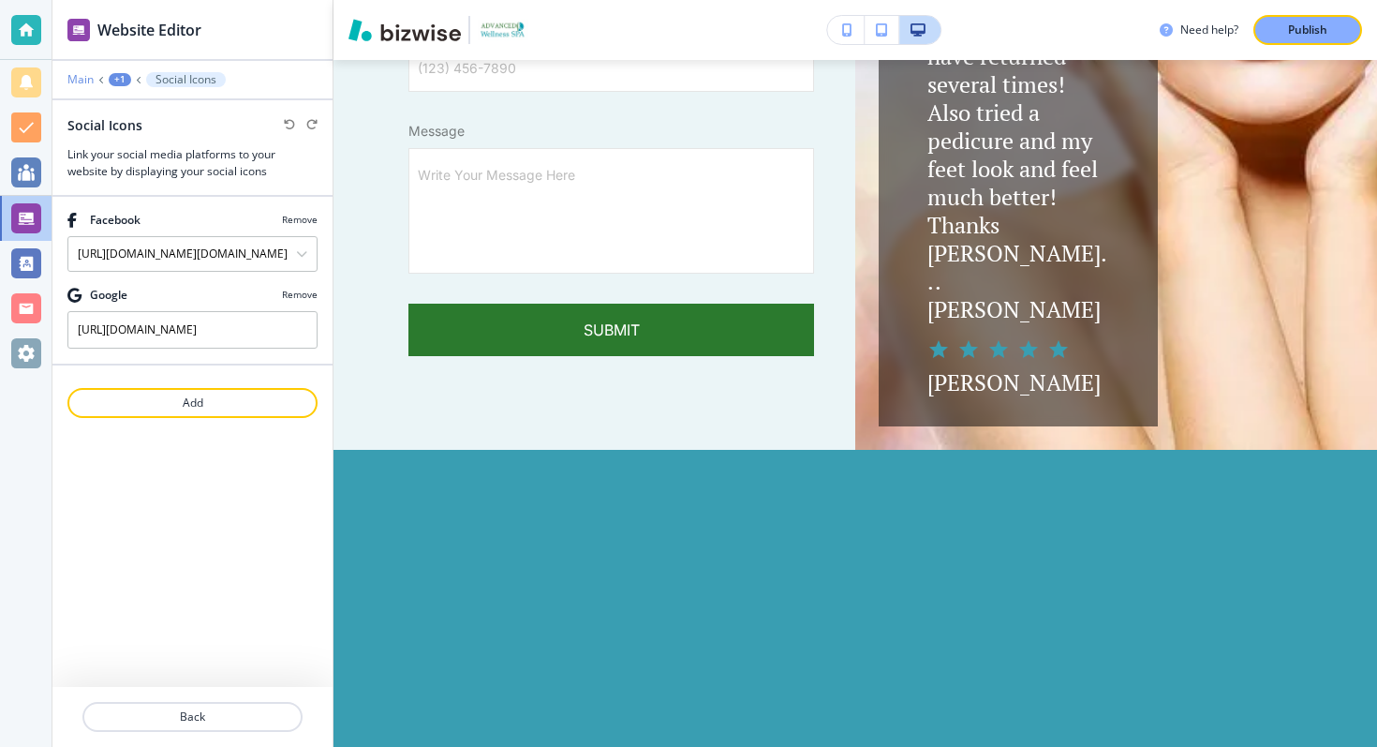
scroll to position [9569, 0]
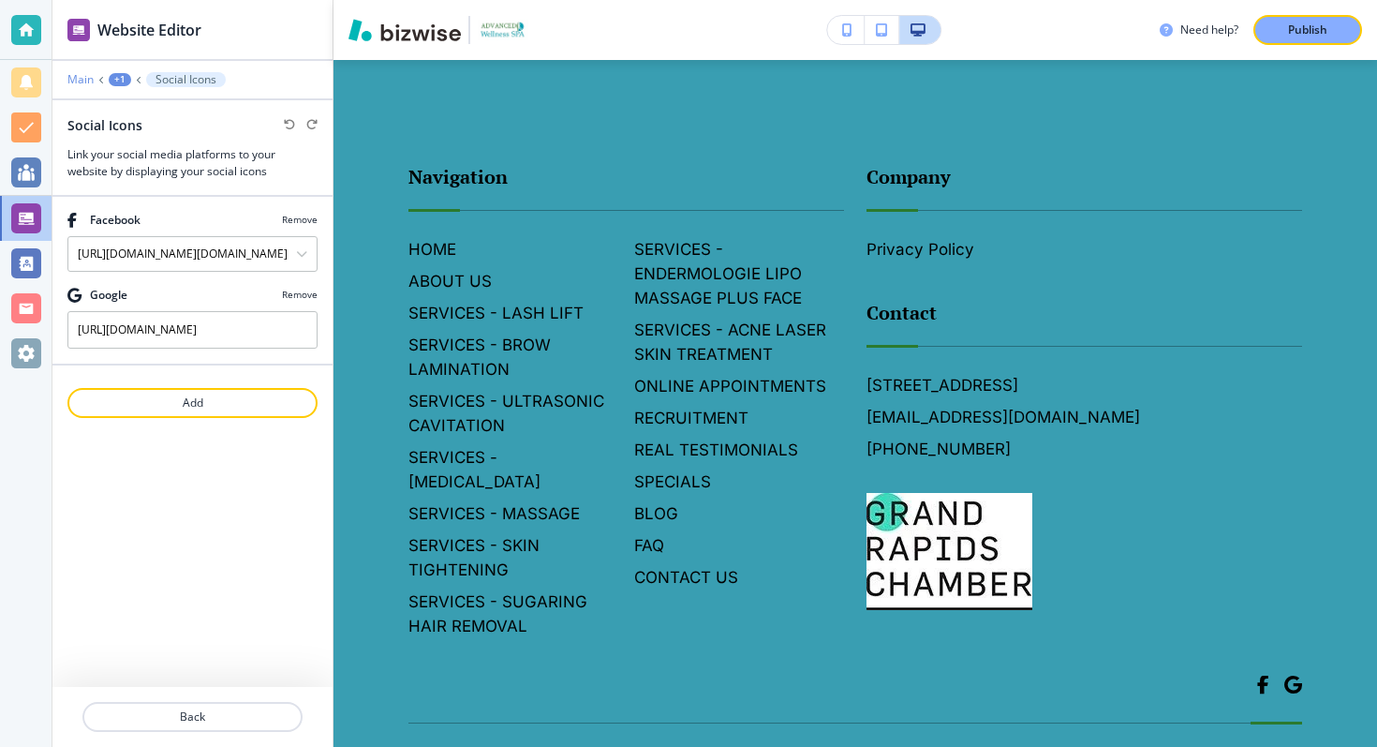
click at [81, 75] on p "Main" at bounding box center [80, 79] width 26 height 13
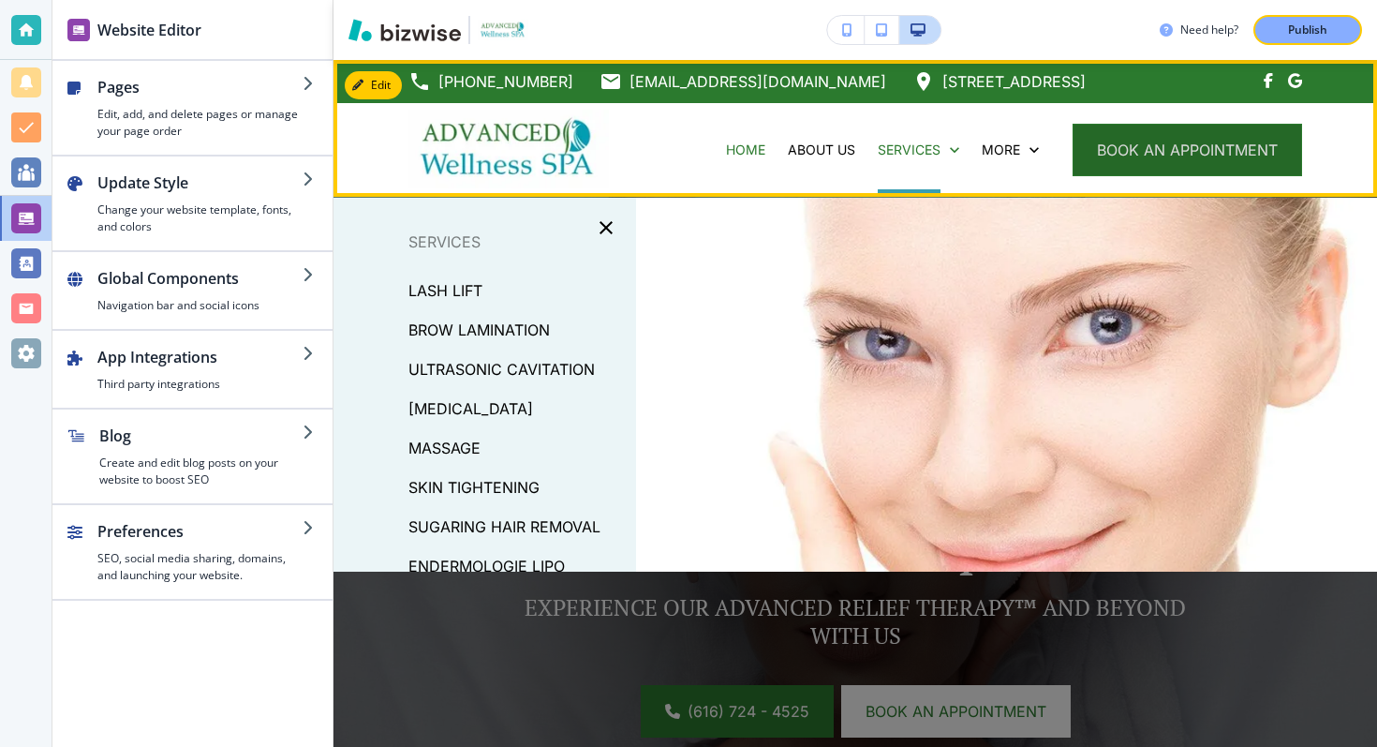
click at [1127, 142] on button "book an appointment" at bounding box center [1188, 150] width 230 height 52
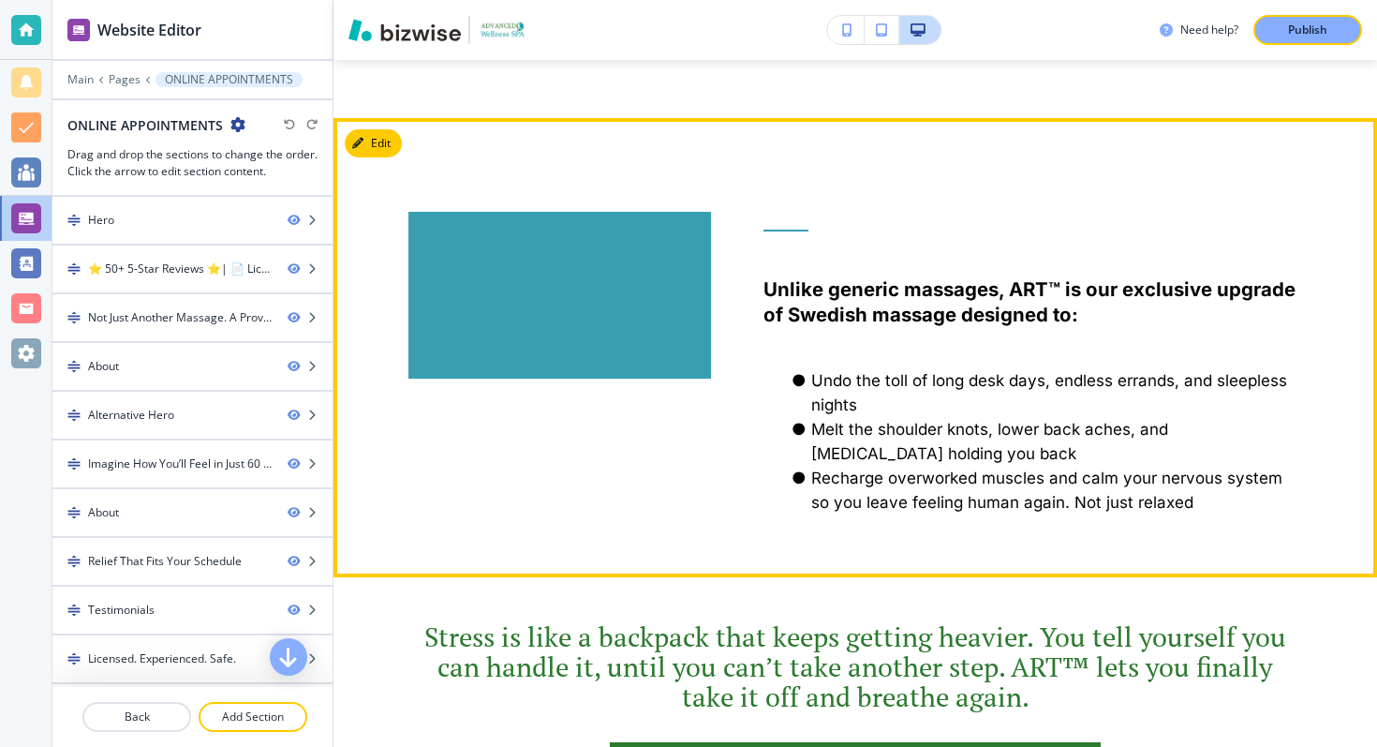
scroll to position [1473, 0]
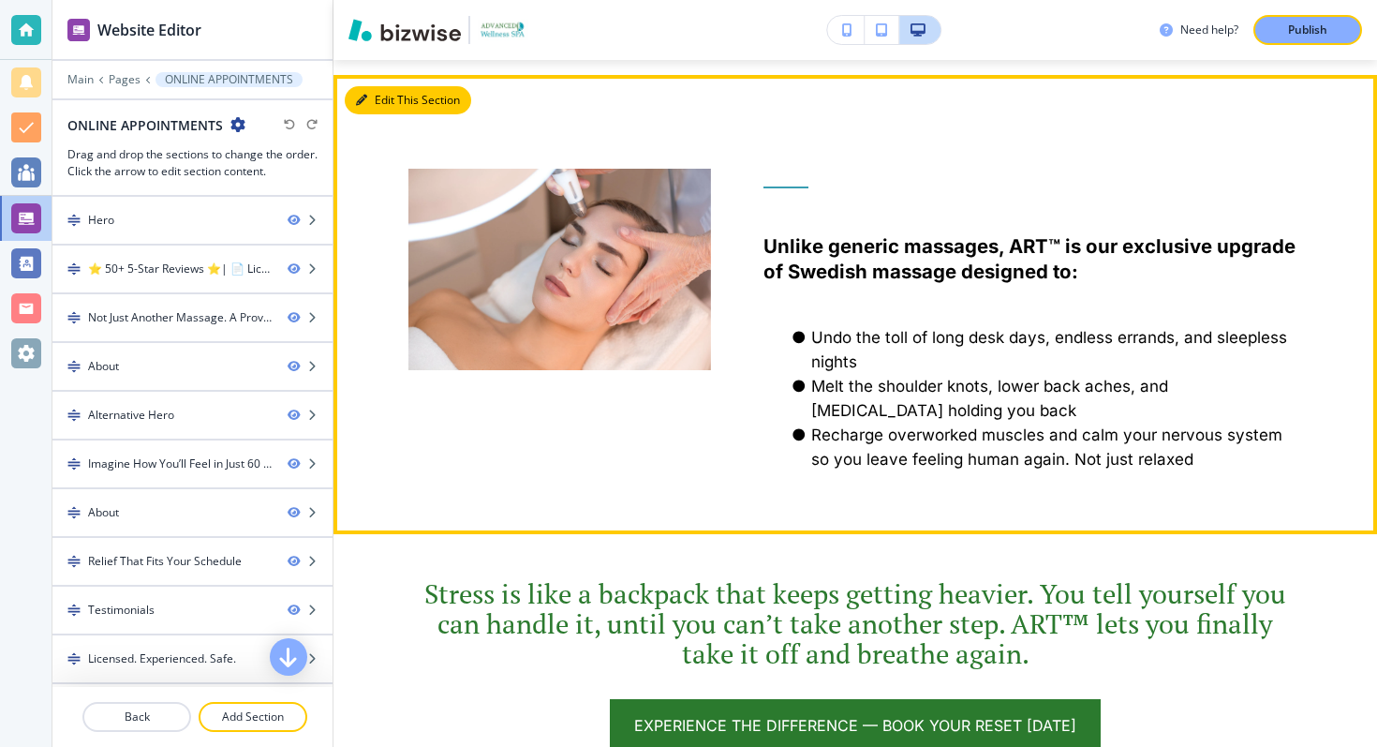
click at [389, 106] on button "Edit This Section" at bounding box center [408, 100] width 126 height 28
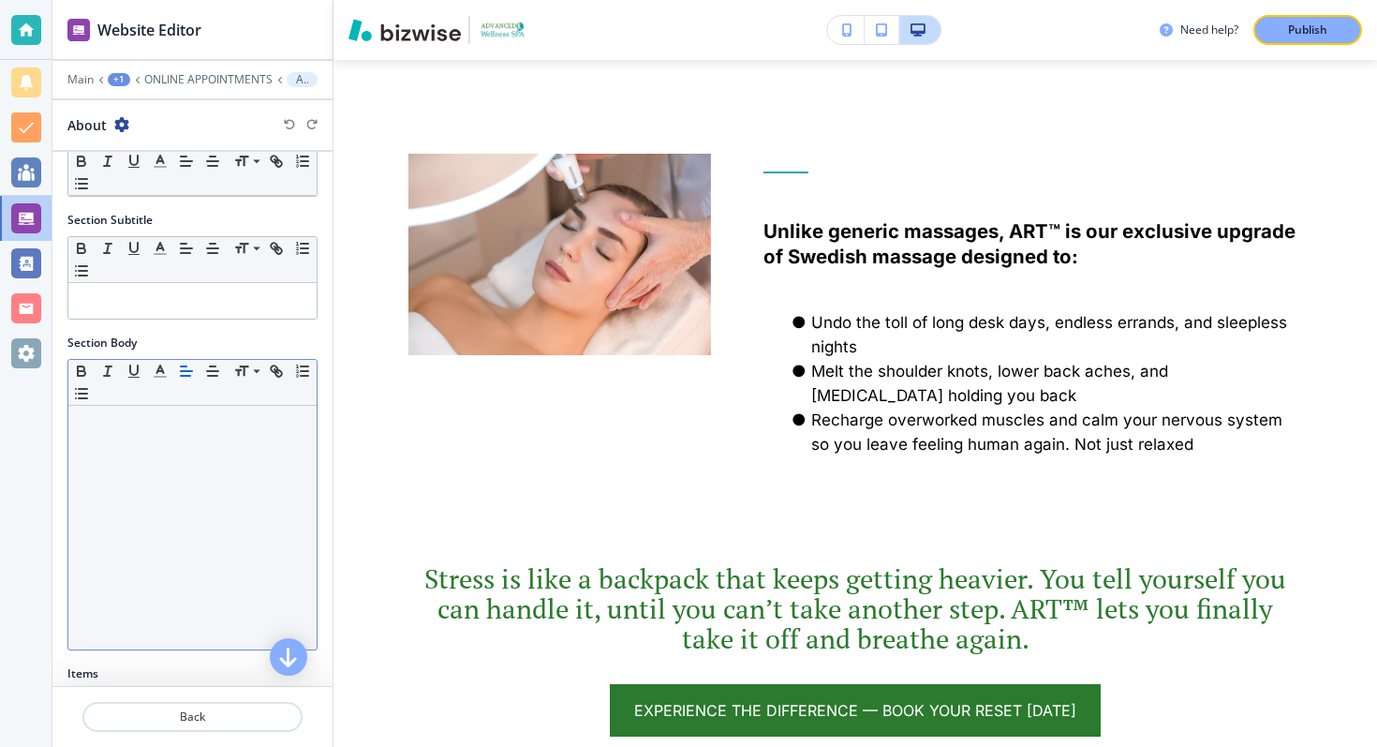
scroll to position [319, 0]
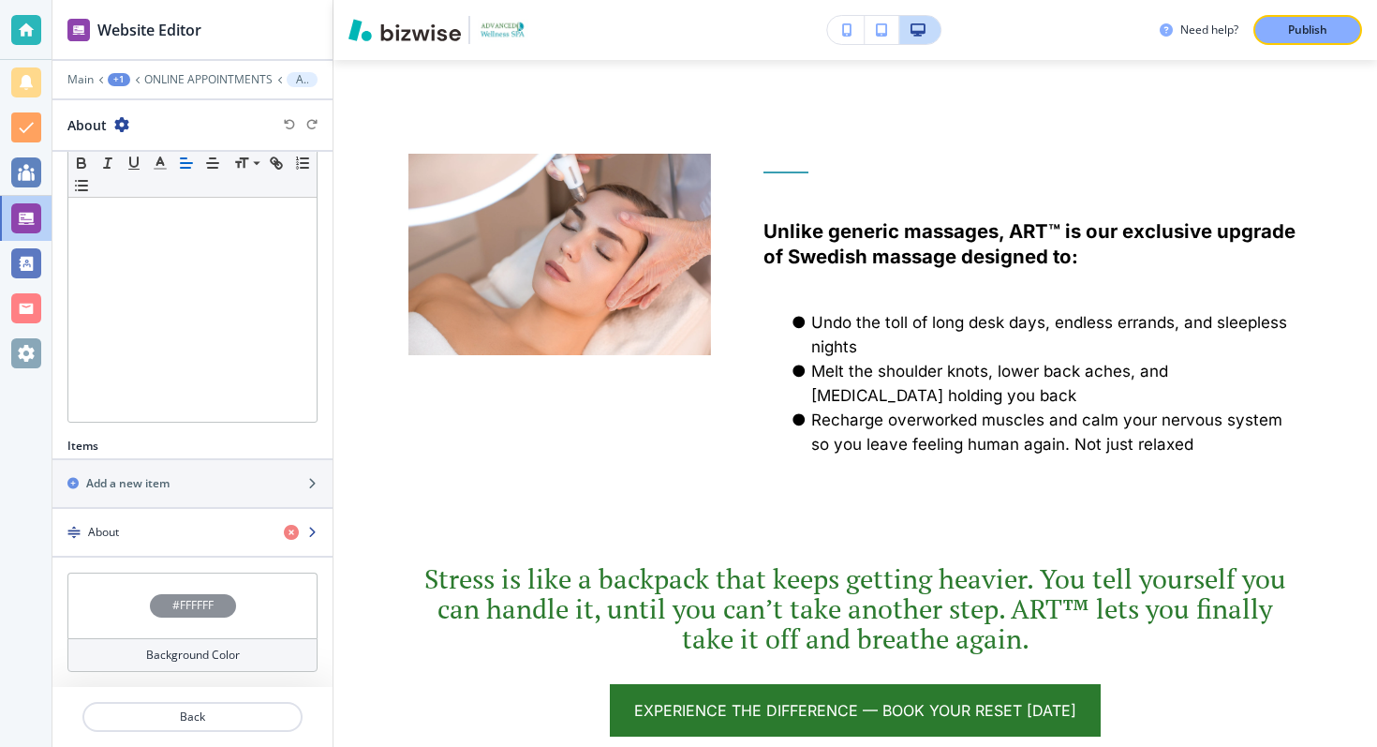
click at [204, 551] on div "button" at bounding box center [192, 548] width 280 height 15
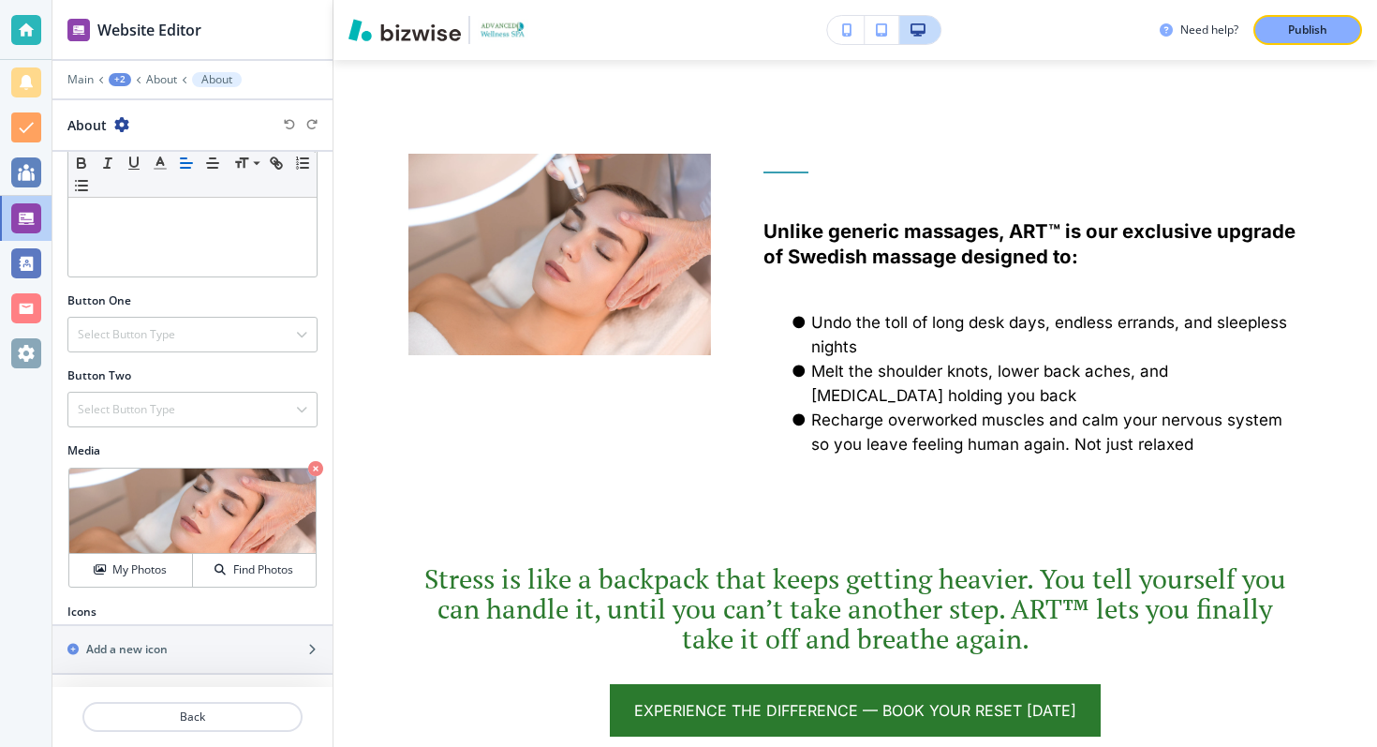
scroll to position [467, 0]
click at [201, 503] on img at bounding box center [192, 508] width 246 height 85
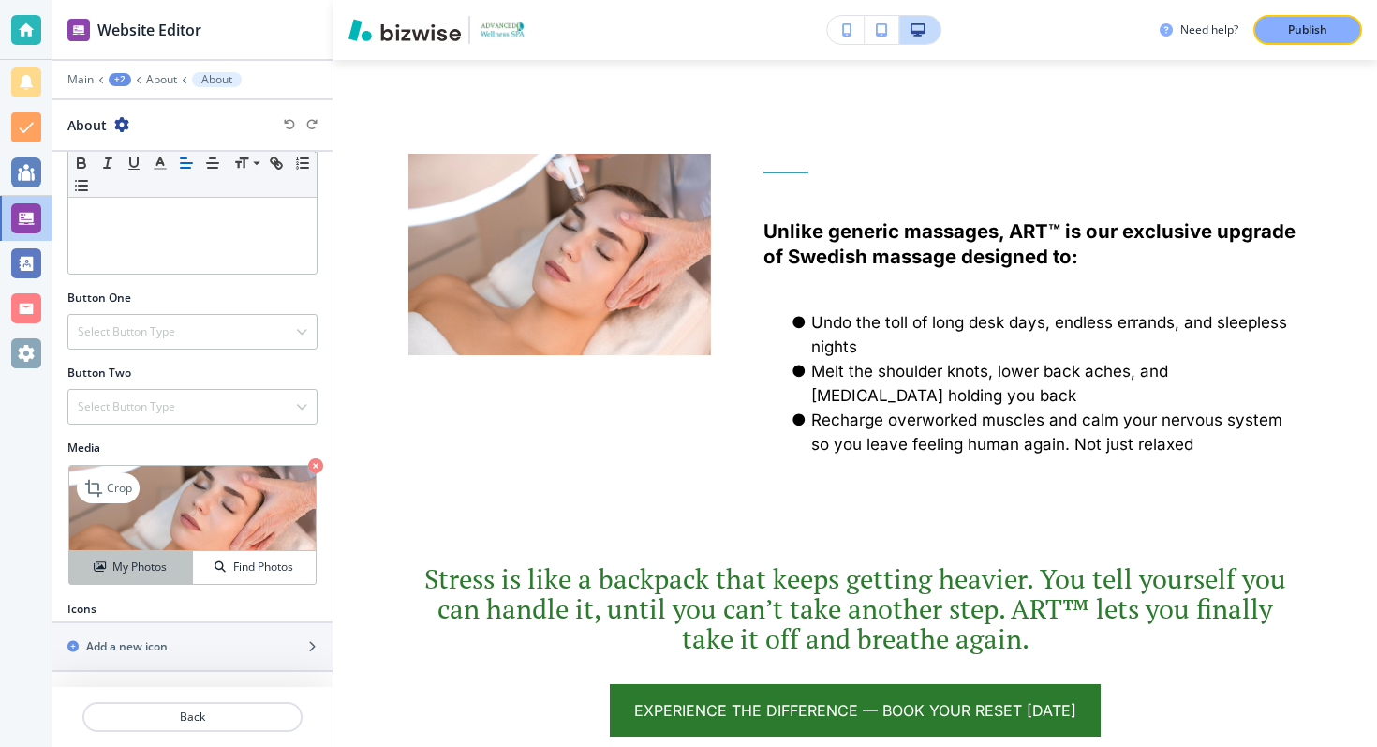
click at [152, 561] on h4 "My Photos" at bounding box center [139, 566] width 54 height 17
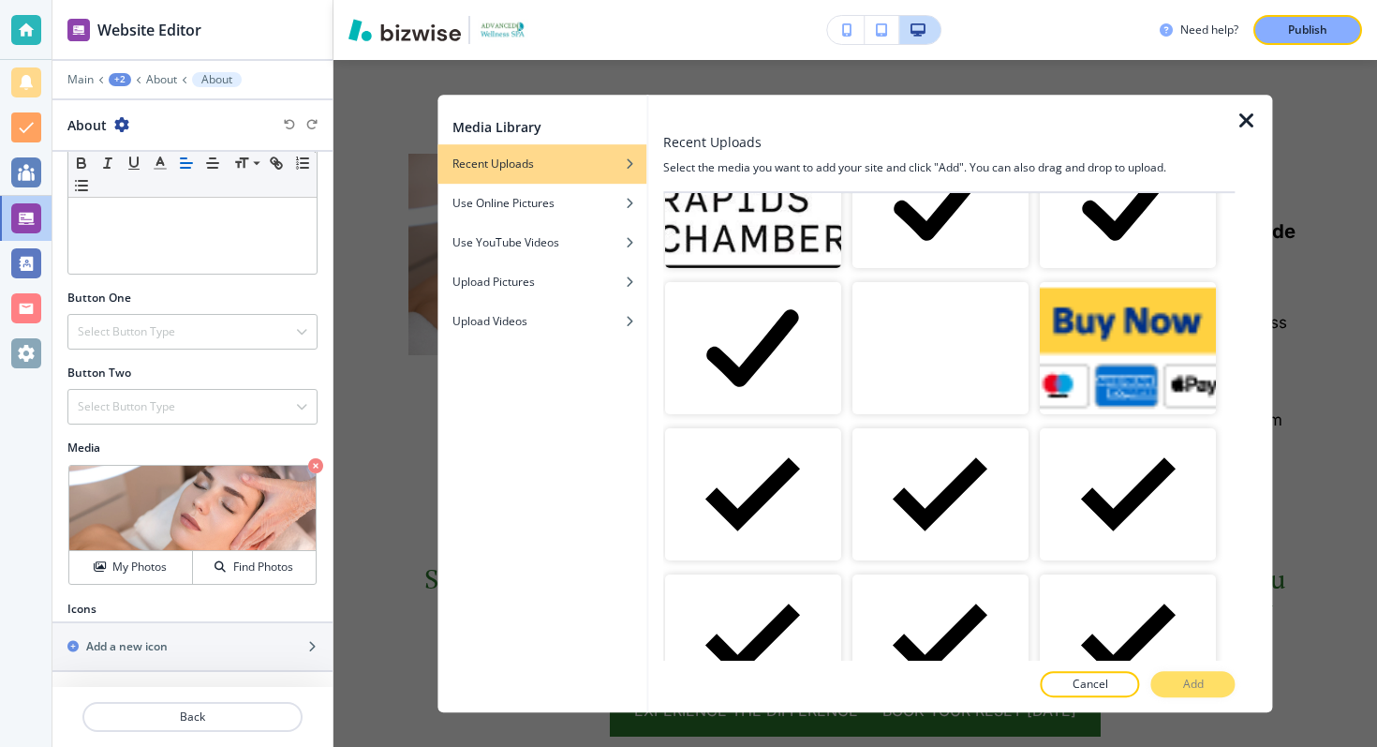
scroll to position [683, 0]
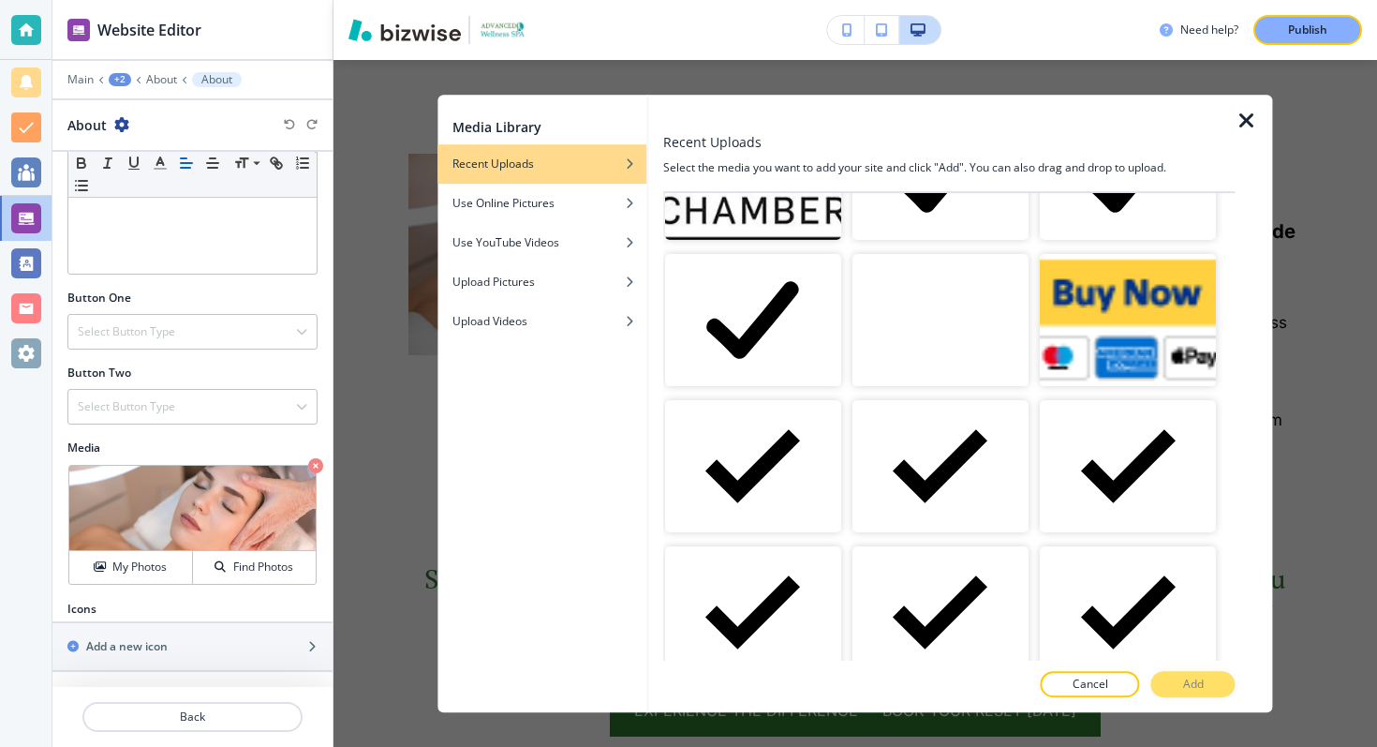
click at [909, 314] on video "button" at bounding box center [940, 320] width 176 height 132
click at [1168, 671] on button "Add" at bounding box center [1193, 684] width 84 height 26
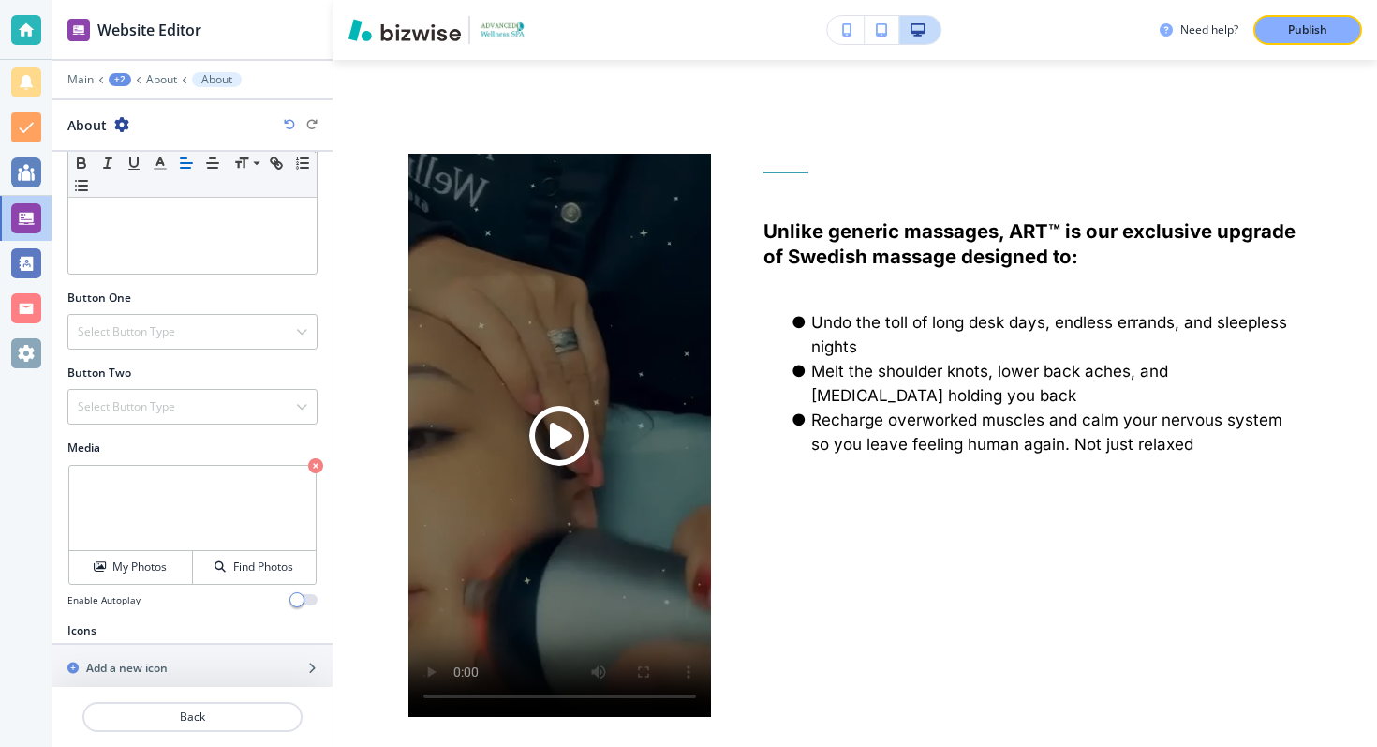
click at [284, 126] on icon "button" at bounding box center [289, 124] width 11 height 11
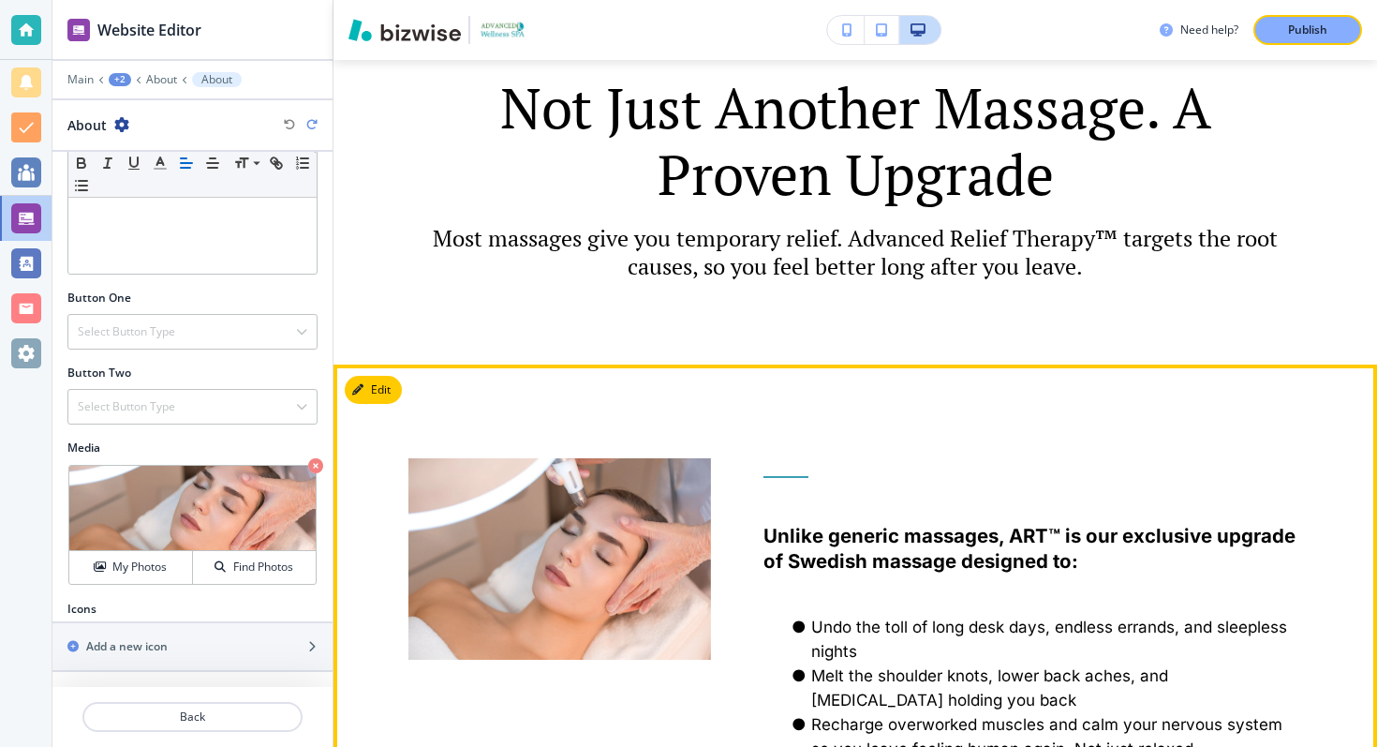
scroll to position [0, 0]
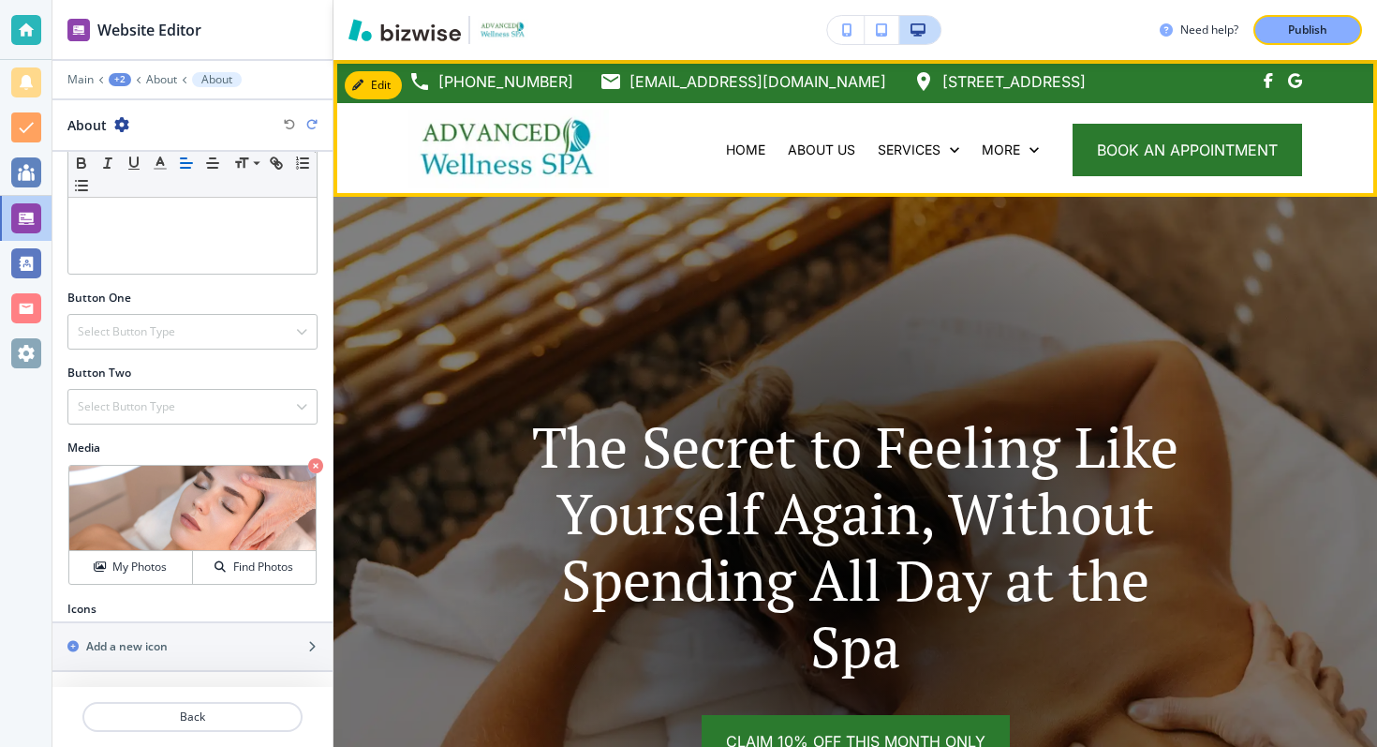
click at [569, 137] on img at bounding box center [508, 149] width 200 height 79
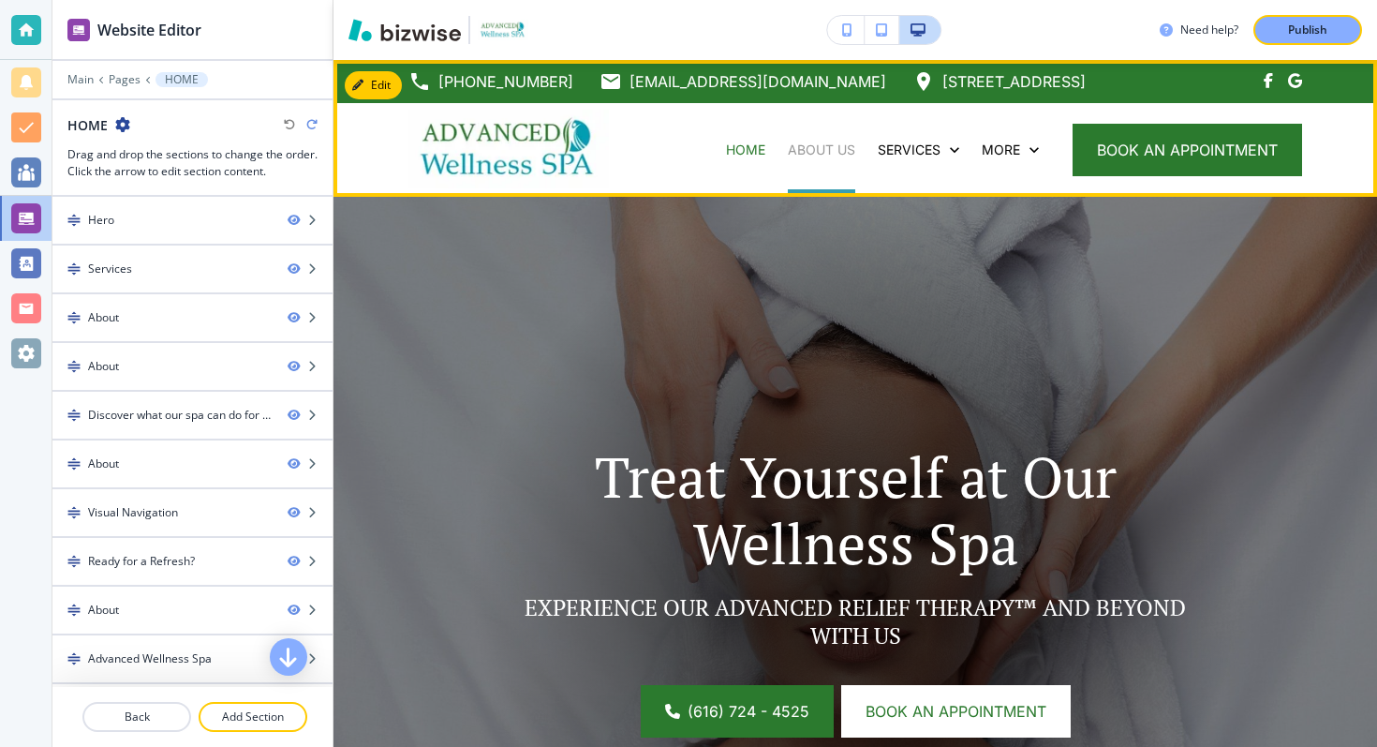
click at [793, 151] on p "ABOUT US" at bounding box center [821, 150] width 67 height 19
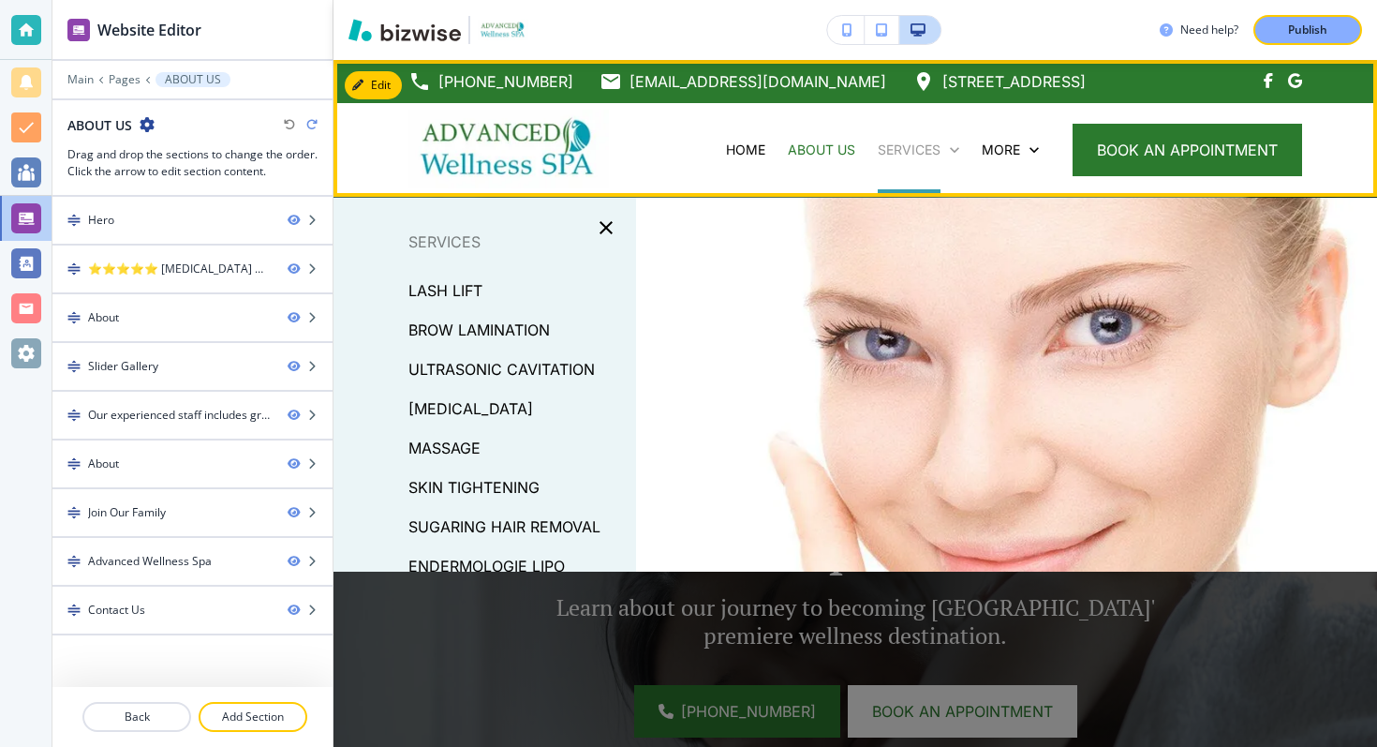
click at [900, 155] on p "SERVICES" at bounding box center [909, 150] width 63 height 19
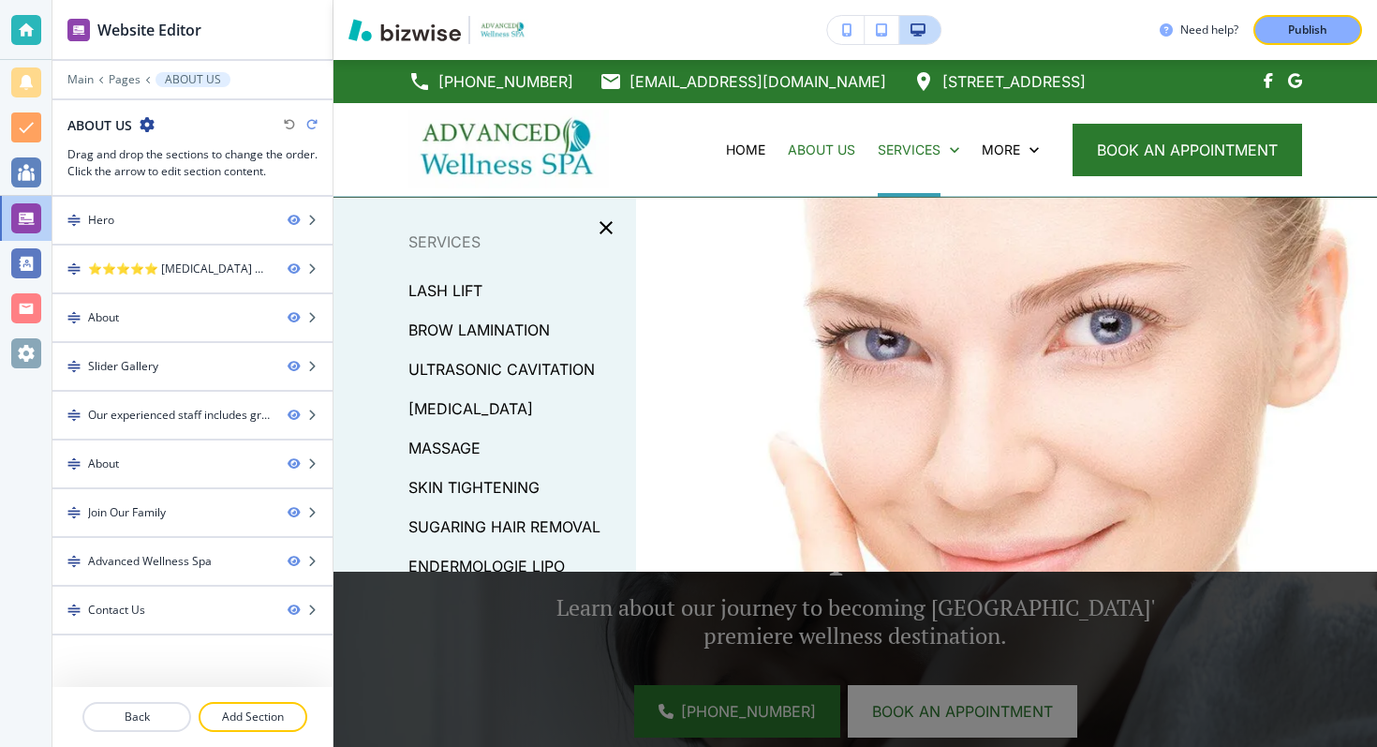
scroll to position [110, 0]
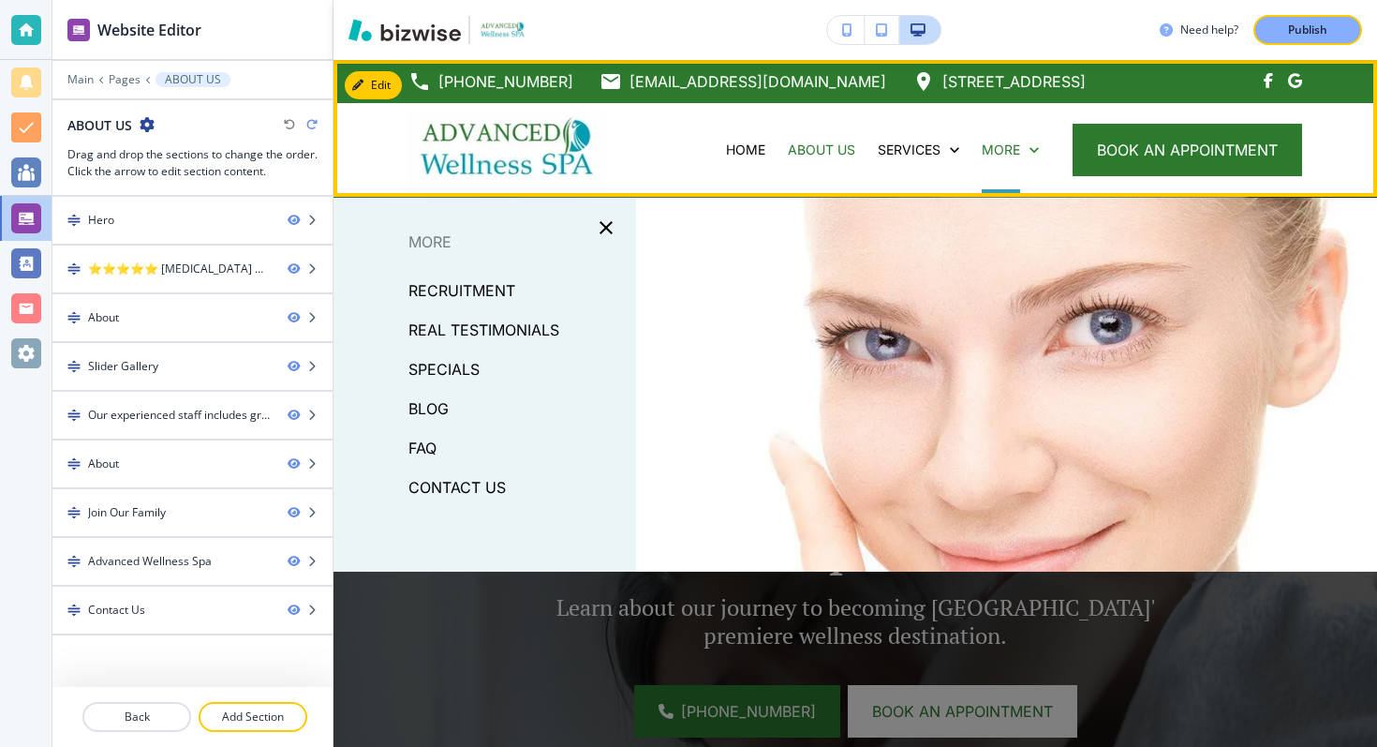
click at [1001, 162] on div "More" at bounding box center [1011, 150] width 80 height 94
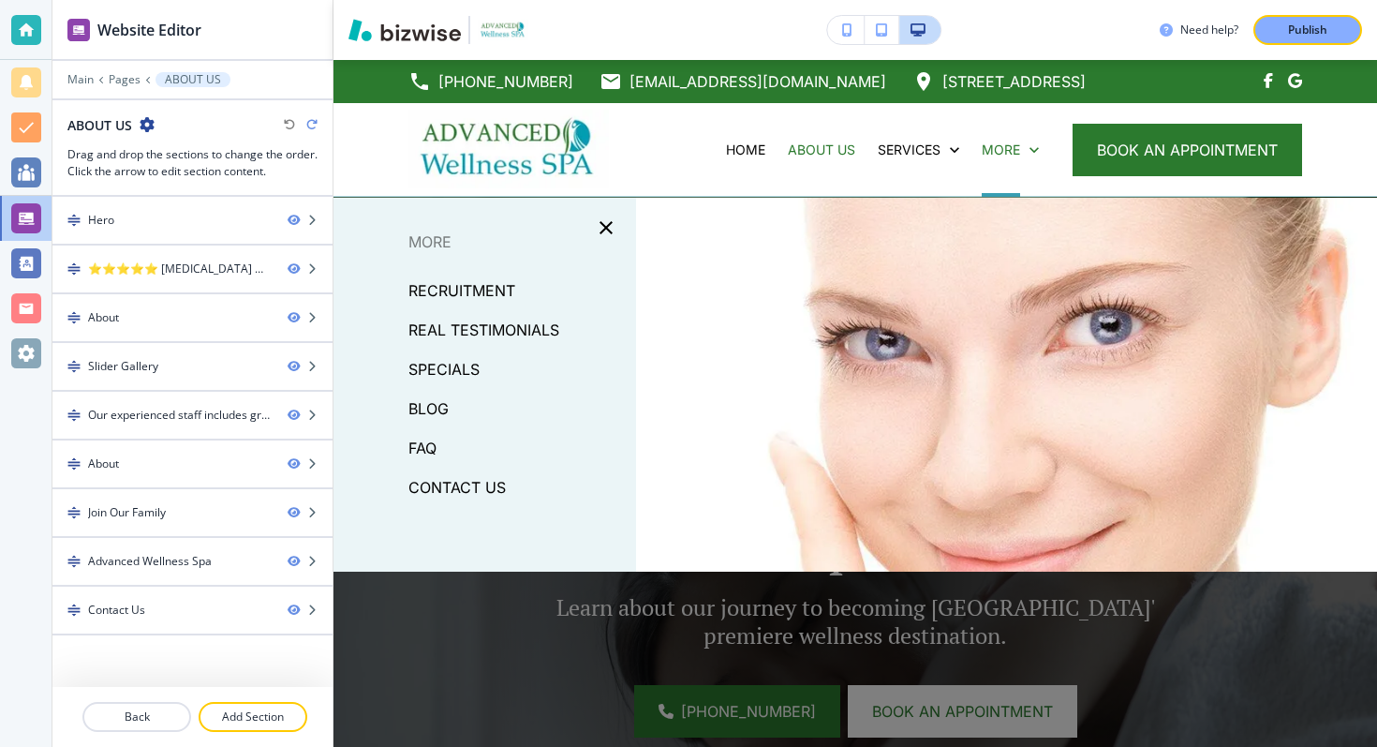
click at [420, 410] on p "BLOG" at bounding box center [428, 408] width 40 height 28
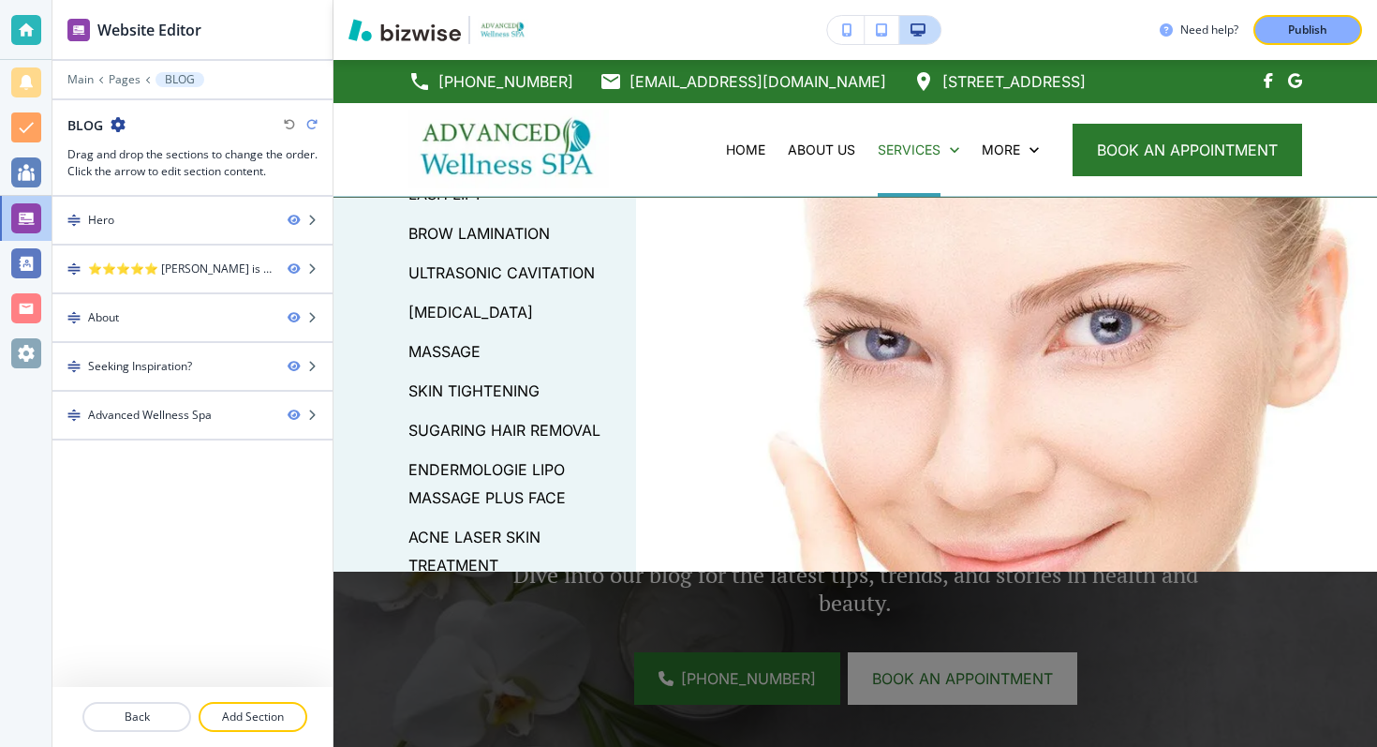
scroll to position [101, 0]
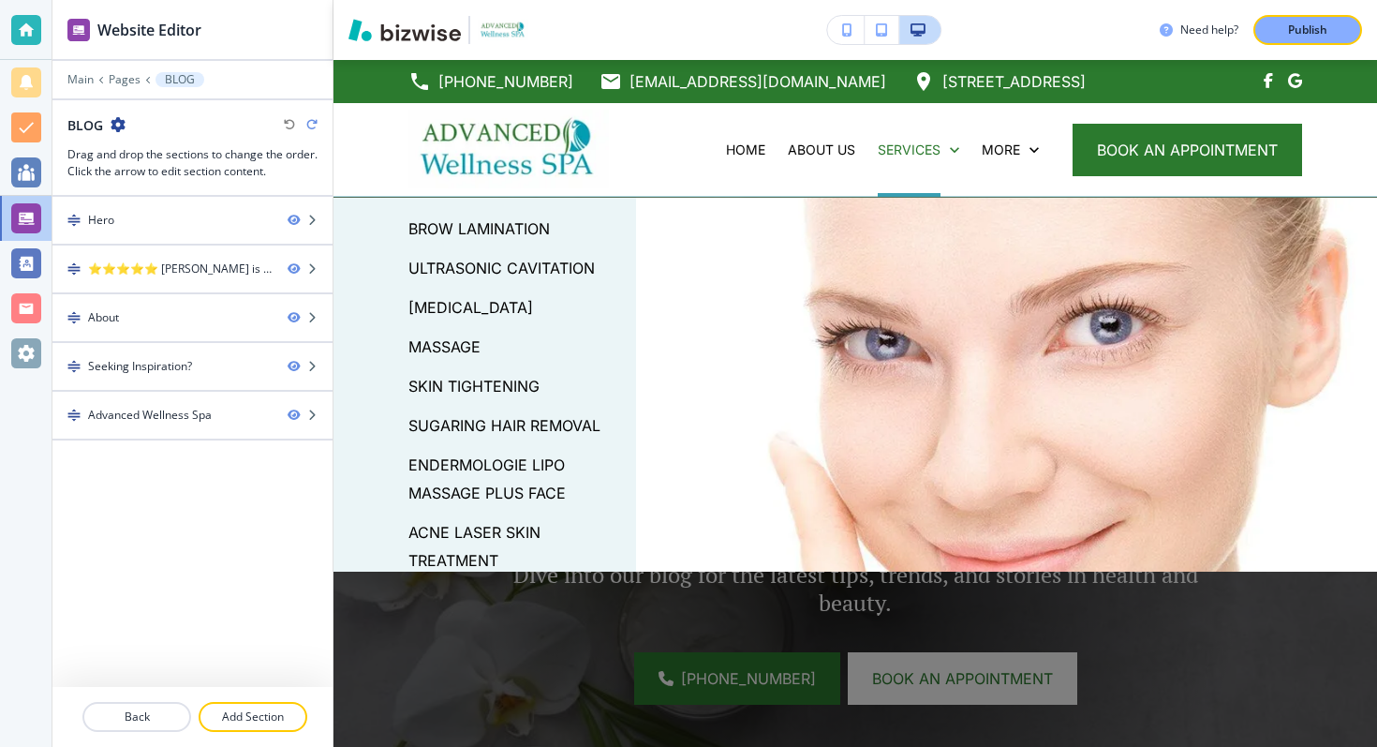
click at [451, 347] on p "MASSAGE" at bounding box center [444, 347] width 72 height 28
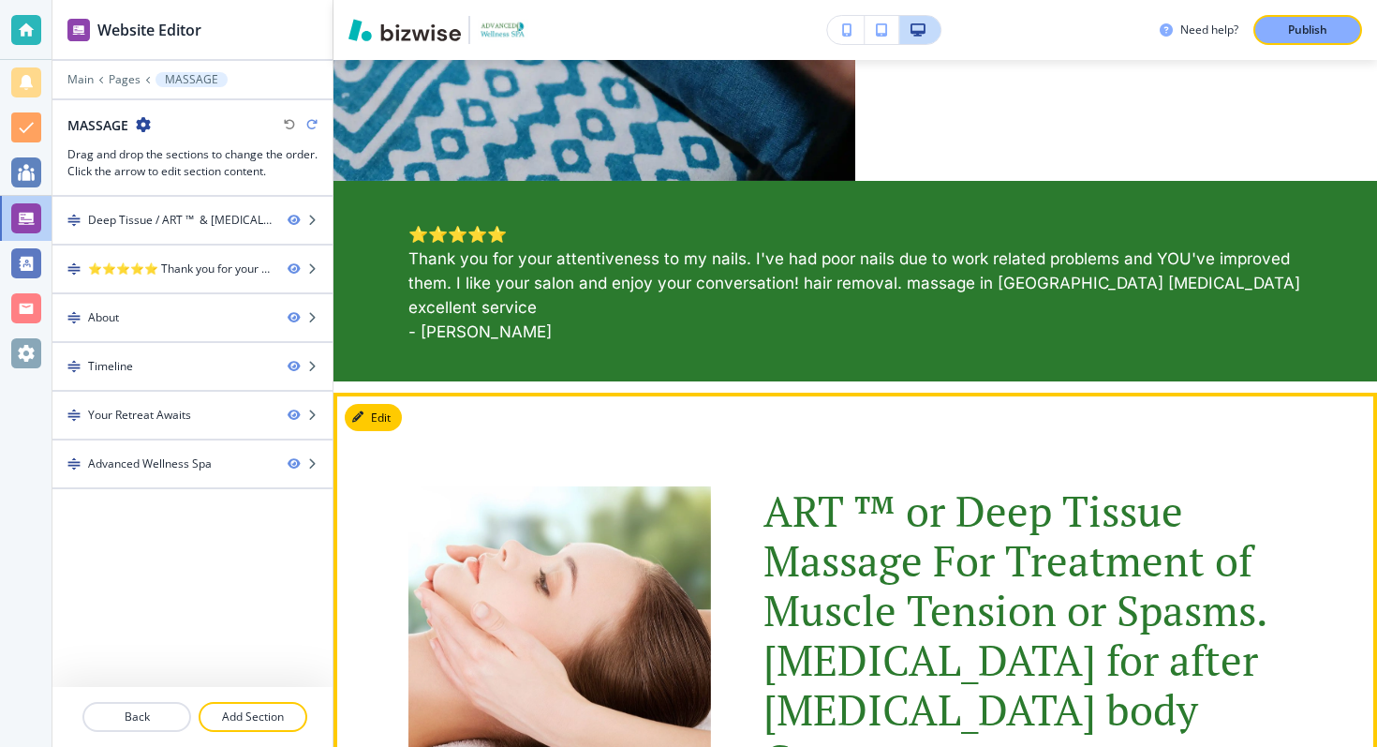
scroll to position [0, 0]
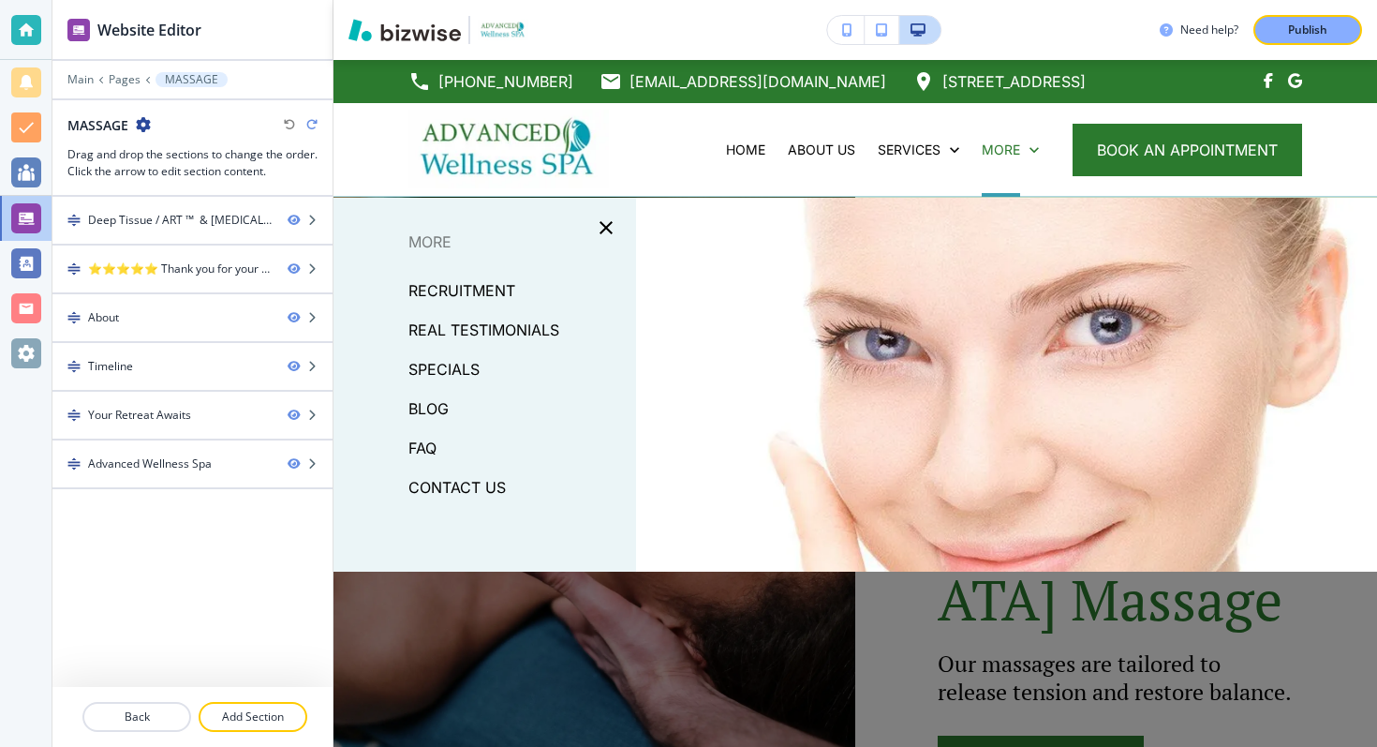
click at [456, 477] on p "CONTACT US" at bounding box center [456, 487] width 97 height 28
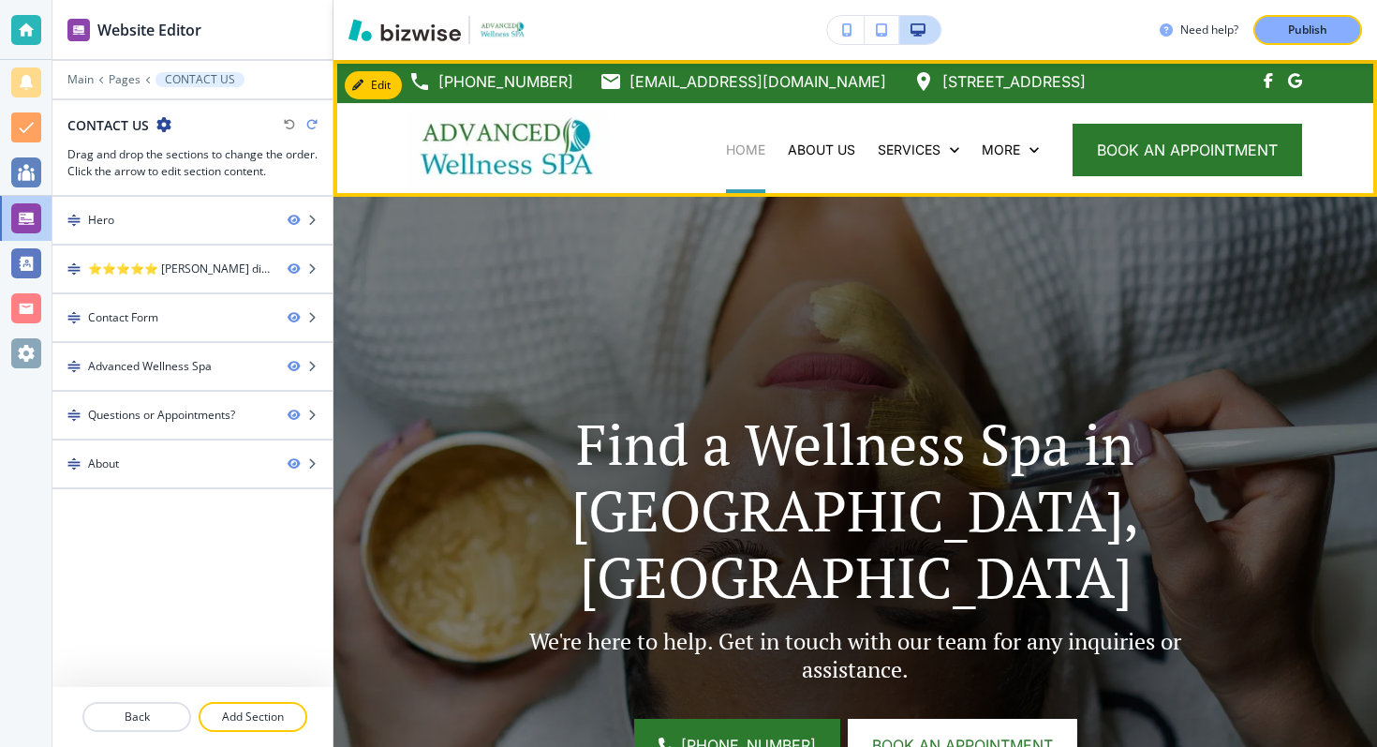
click at [756, 144] on p "HOME" at bounding box center [745, 150] width 39 height 19
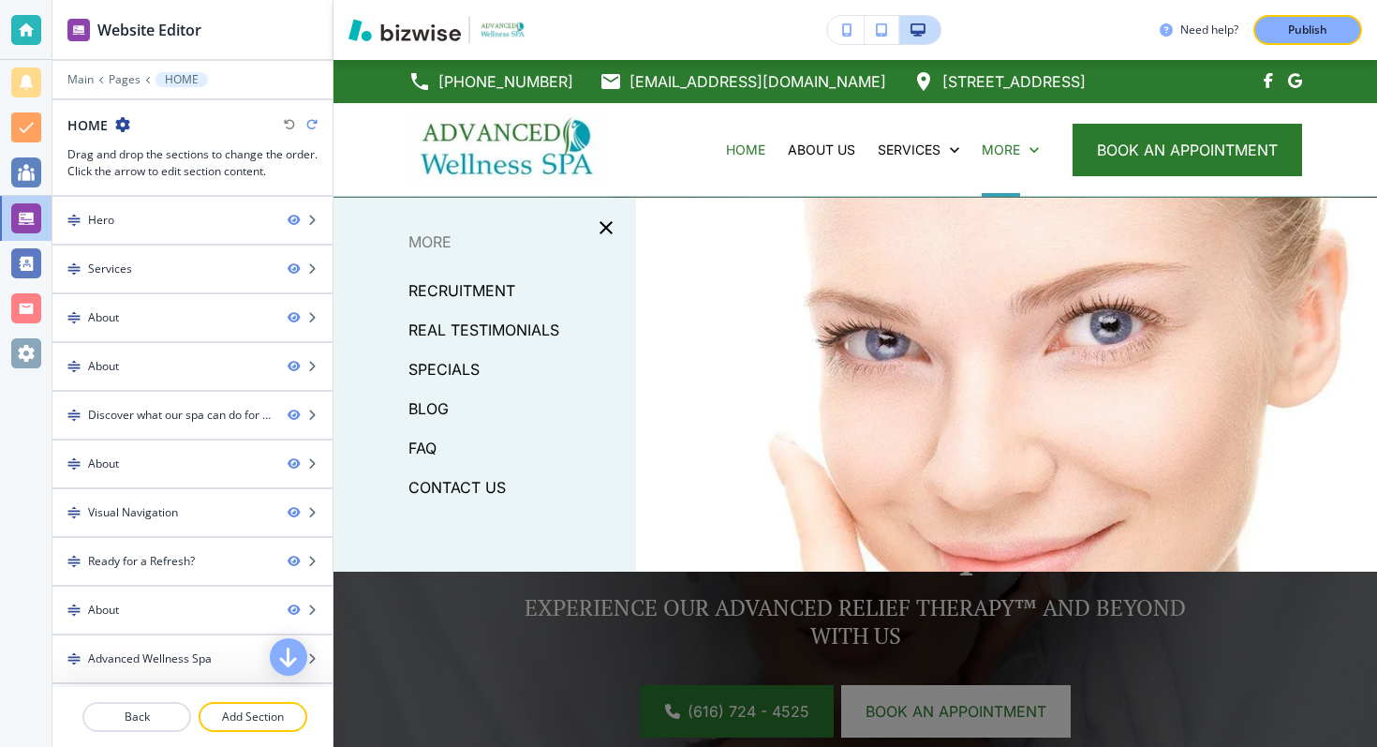
click at [431, 444] on p "FAQ" at bounding box center [422, 448] width 28 height 28
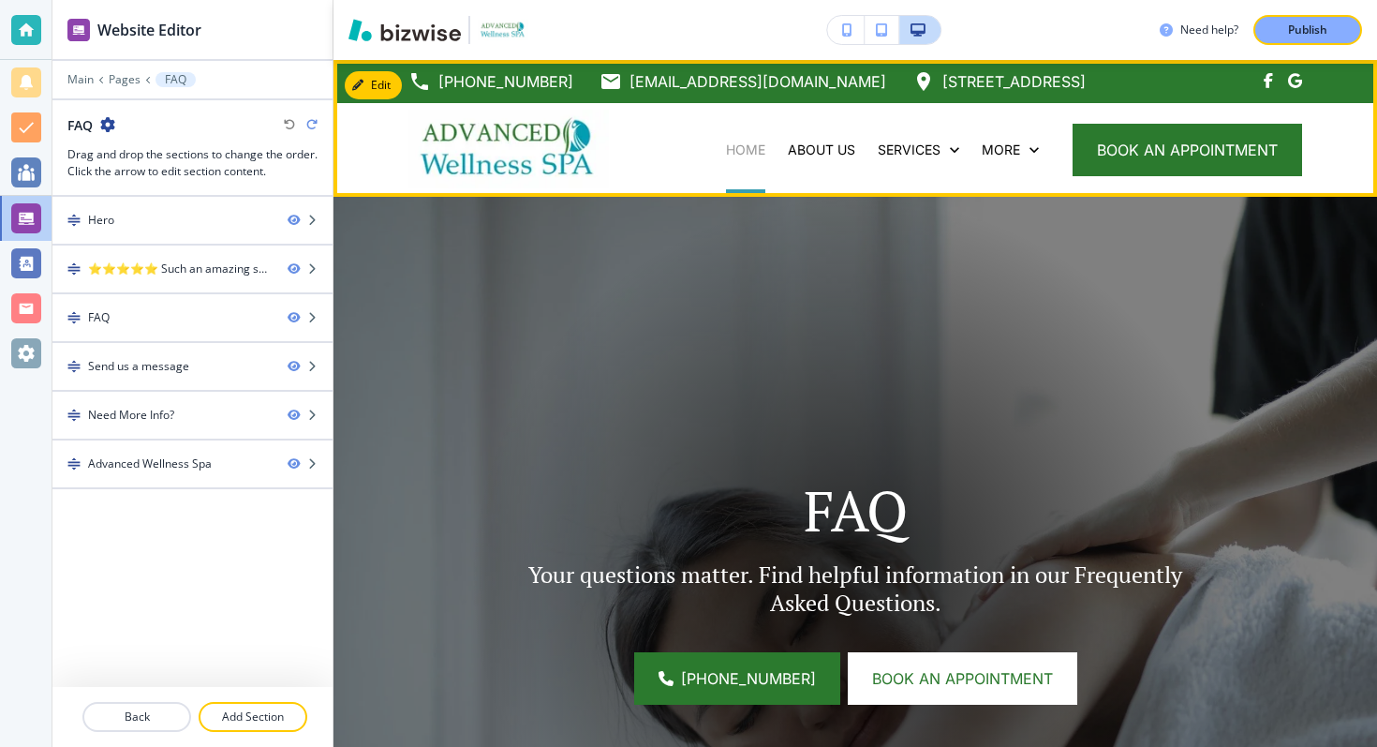
click at [732, 149] on p "HOME" at bounding box center [745, 150] width 39 height 19
